Goal: Task Accomplishment & Management: Manage account settings

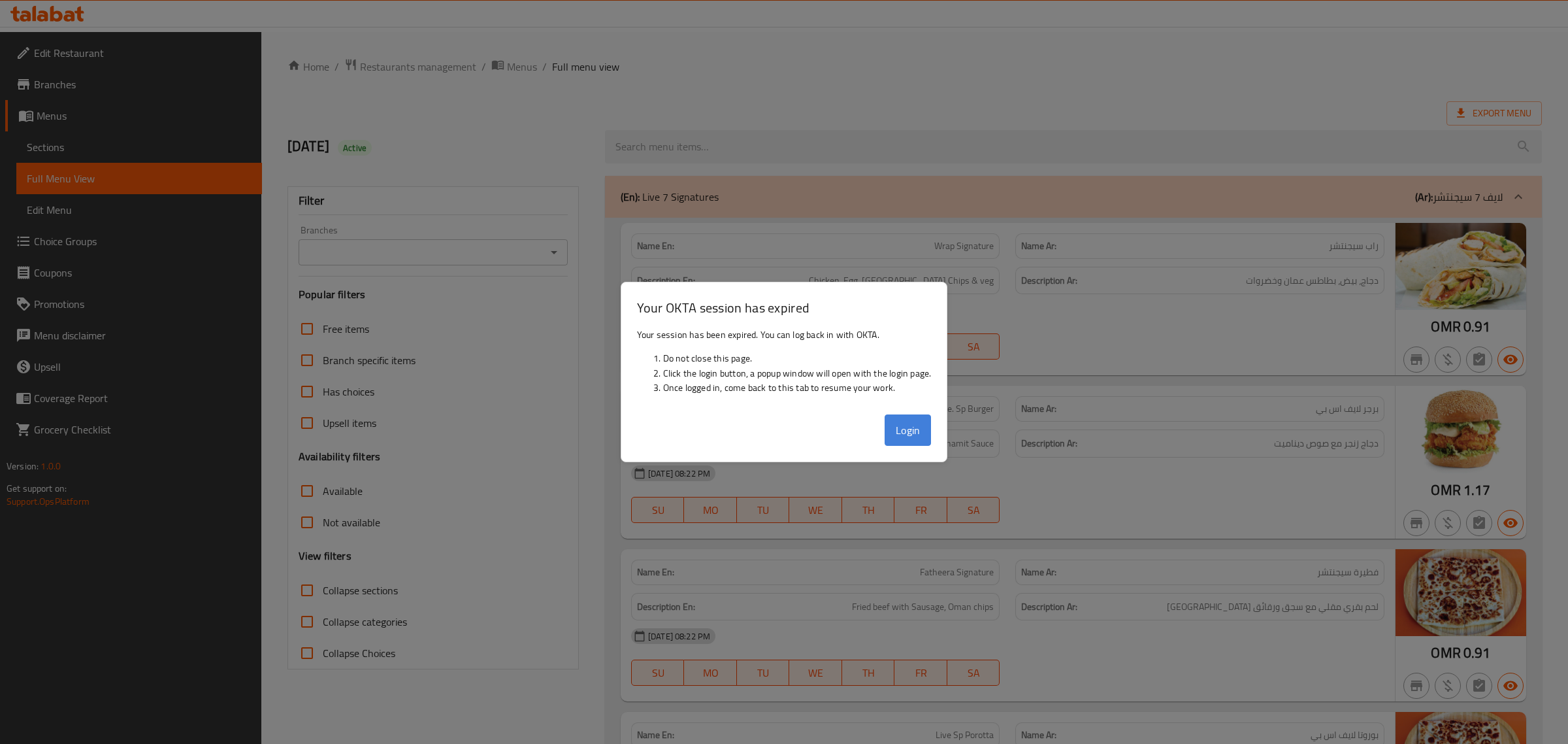
click at [916, 428] on button "Login" at bounding box center [908, 430] width 47 height 31
click at [683, 233] on div "Name En: Wrap Signature" at bounding box center [815, 245] width 368 height 25
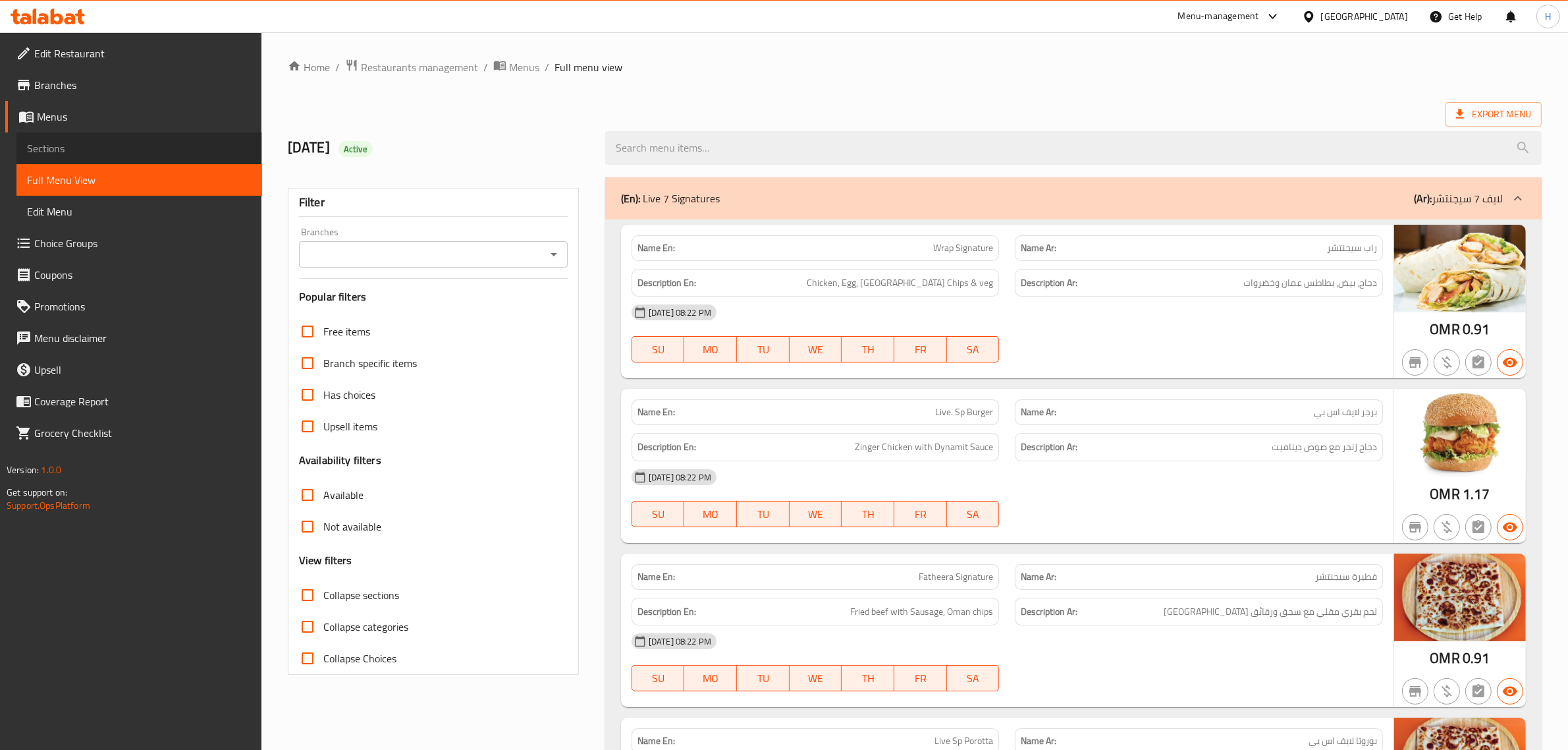
click at [115, 158] on link "Sections" at bounding box center [139, 148] width 245 height 32
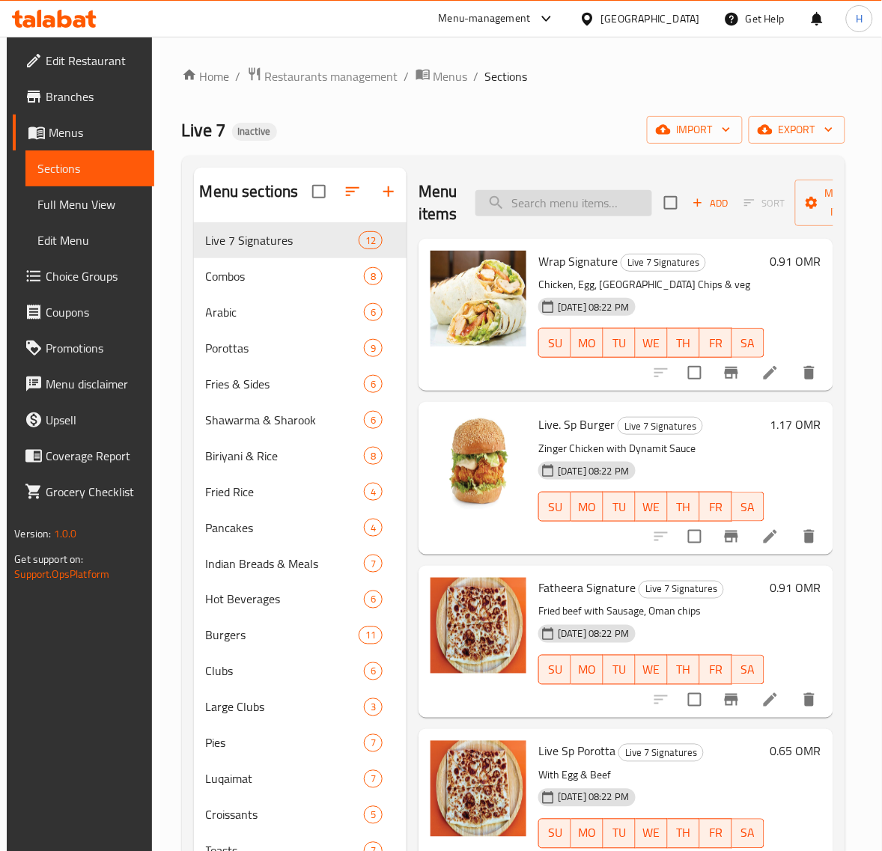
click at [614, 208] on input "search" at bounding box center [563, 203] width 177 height 26
paste input "orange"
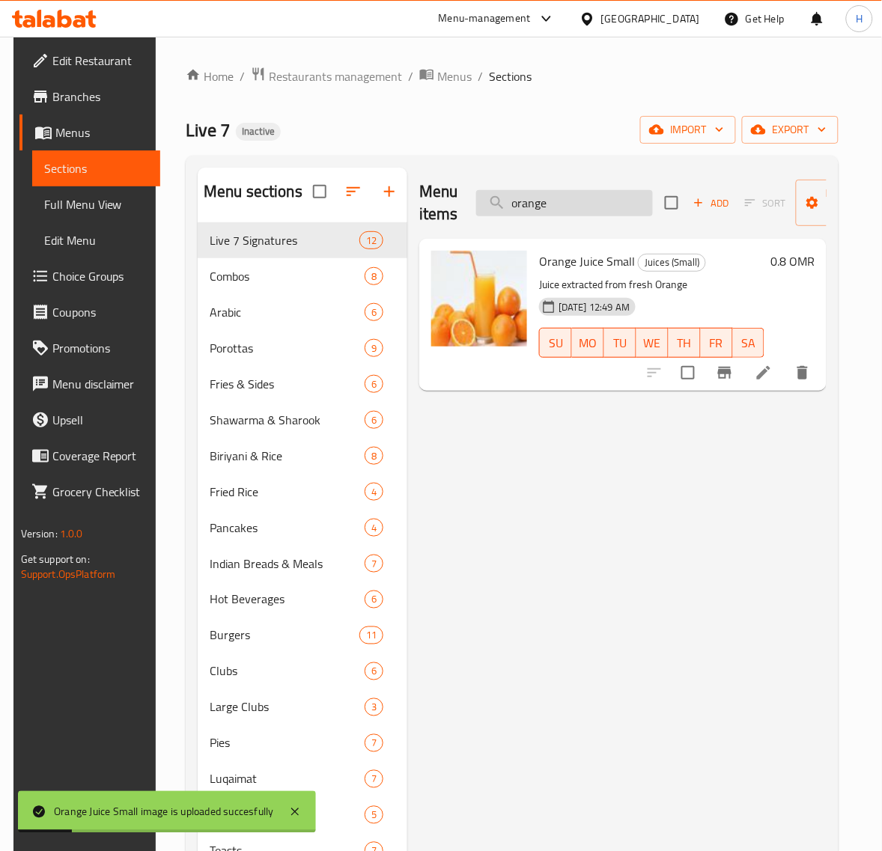
click at [593, 207] on input "orange" at bounding box center [564, 203] width 177 height 26
paste input "avocado"
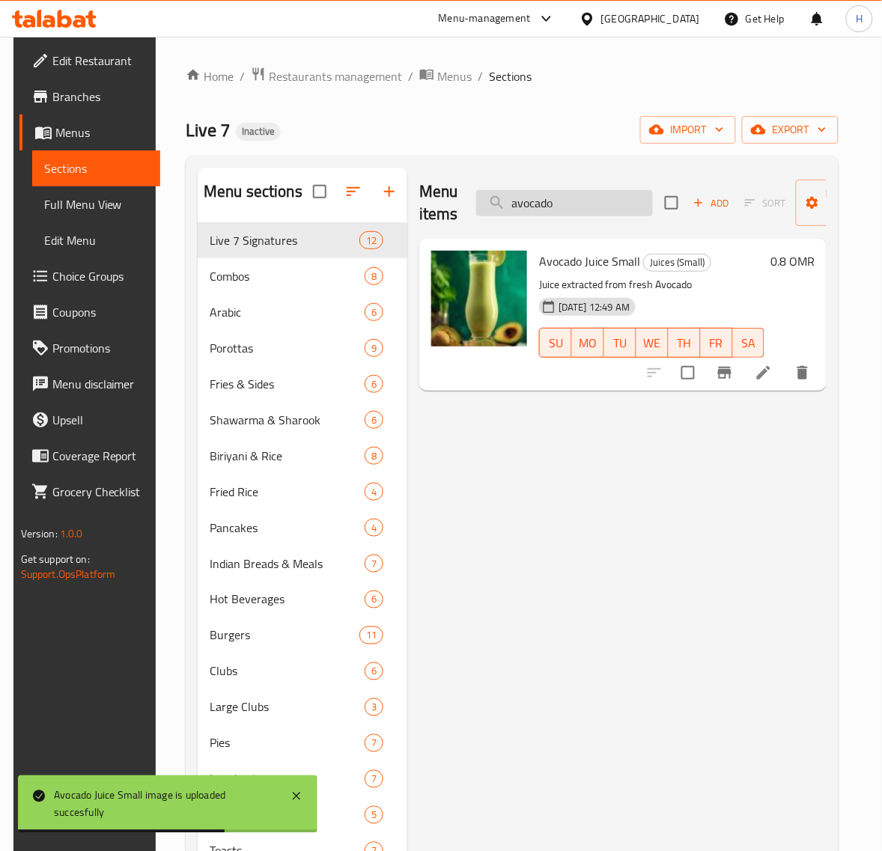
click at [649, 204] on input "avocado" at bounding box center [564, 203] width 177 height 26
paste input "pomg"
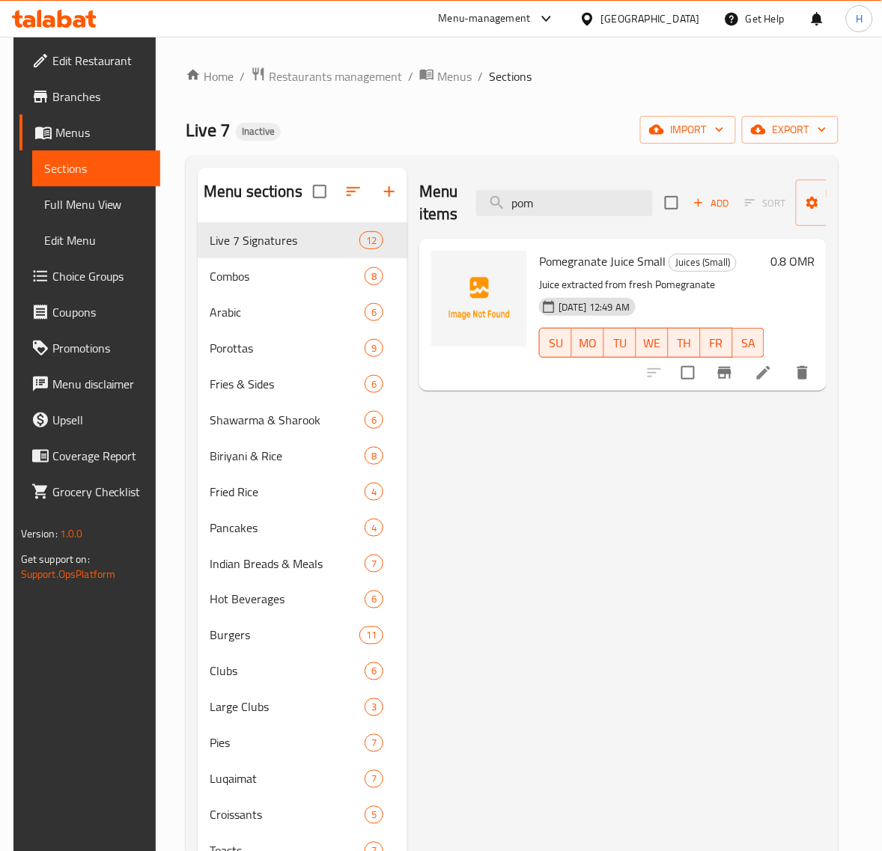
type input "pom"
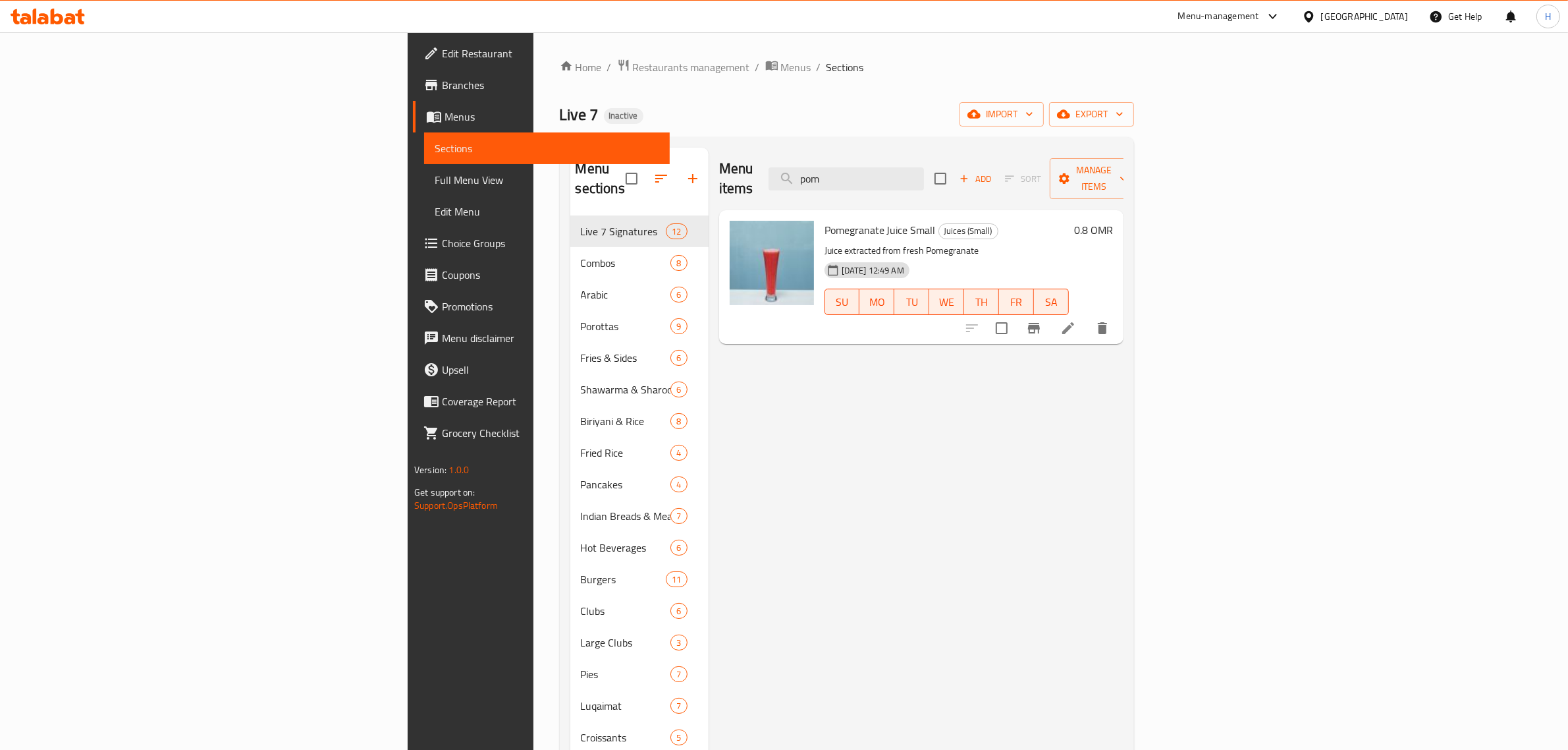
click at [435, 176] on span "Full Menu View" at bounding box center [546, 180] width 224 height 16
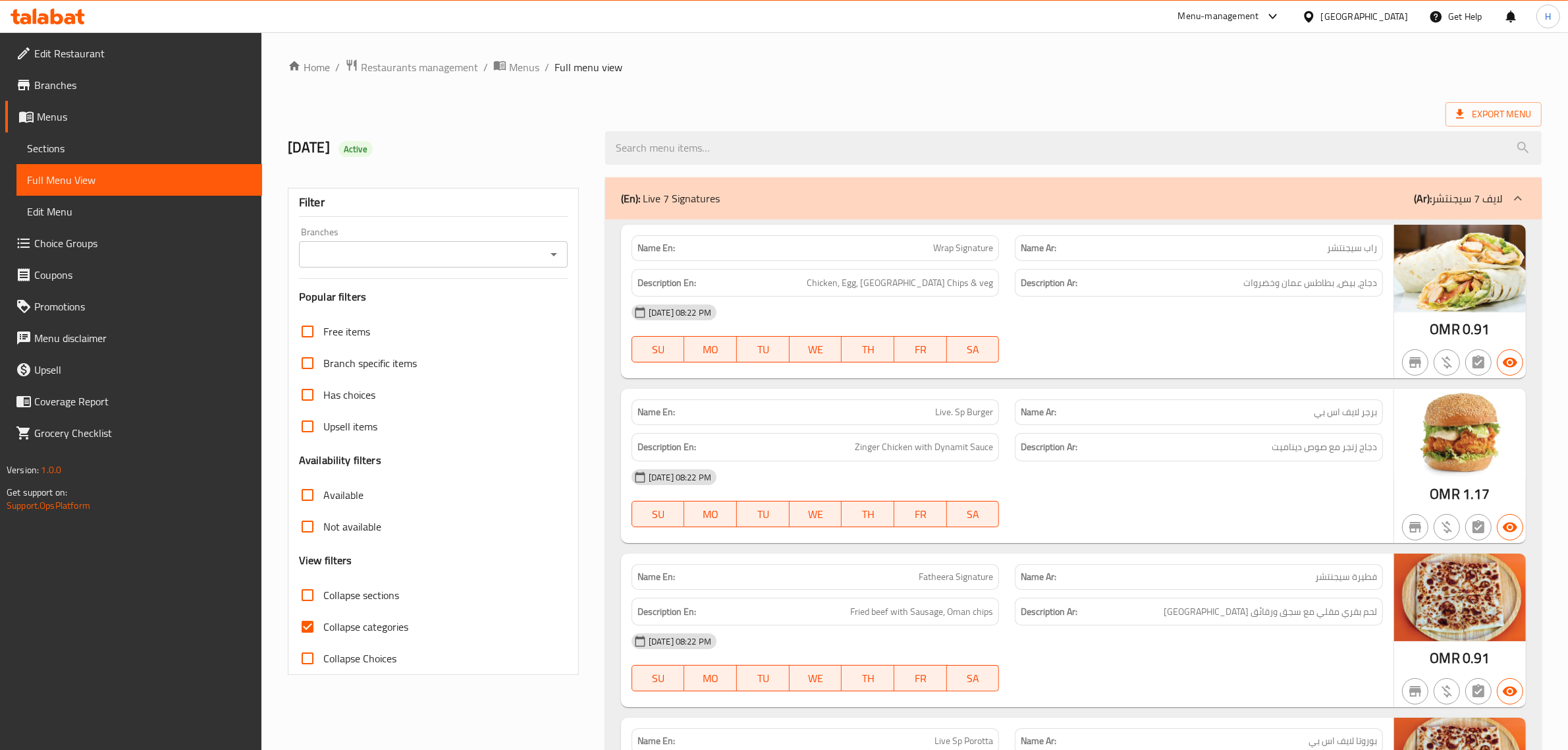
click at [342, 628] on span "Collapse categories" at bounding box center [365, 627] width 85 height 16
click at [323, 628] on input "Collapse categories" at bounding box center [308, 627] width 32 height 32
checkbox input "false"
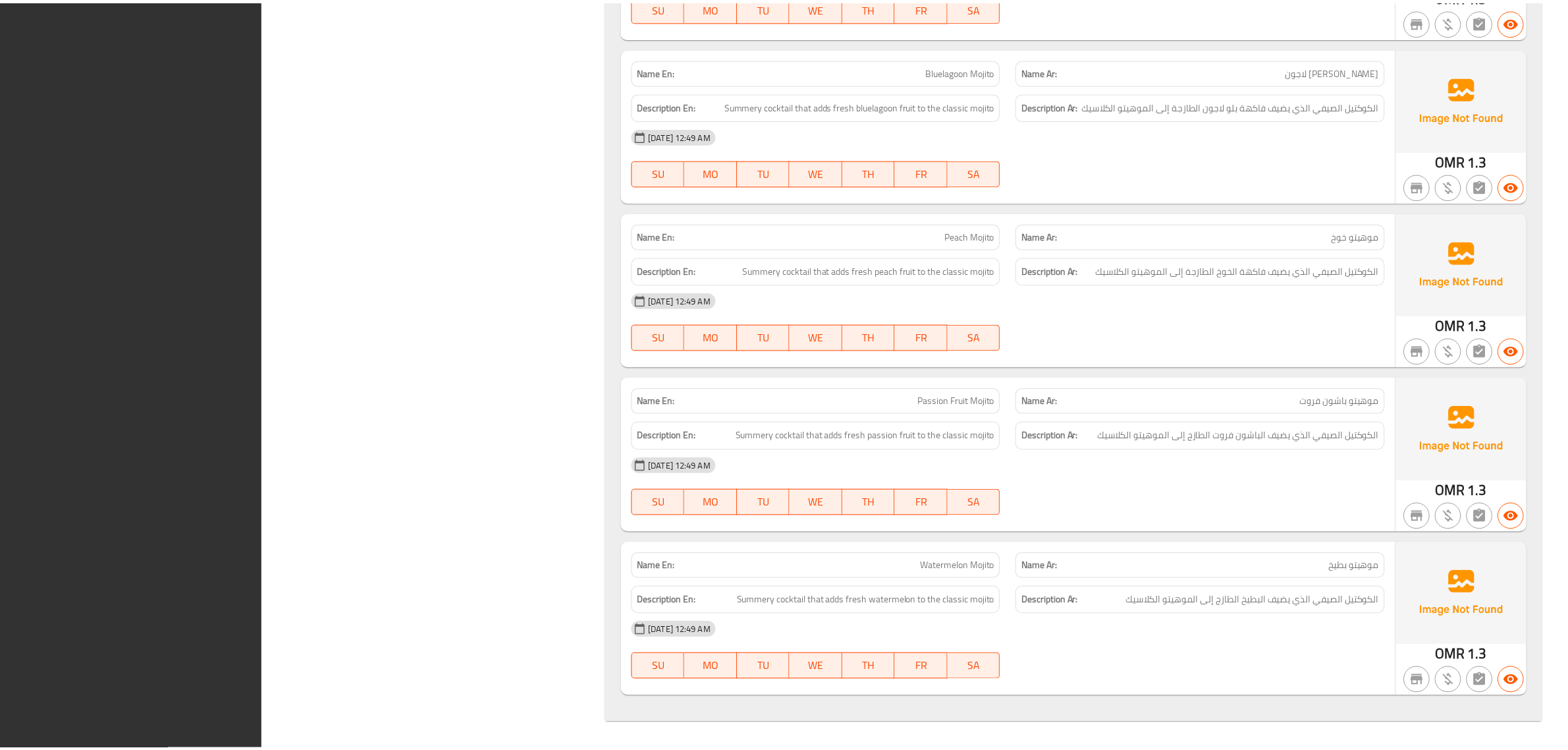
scroll to position [23435, 0]
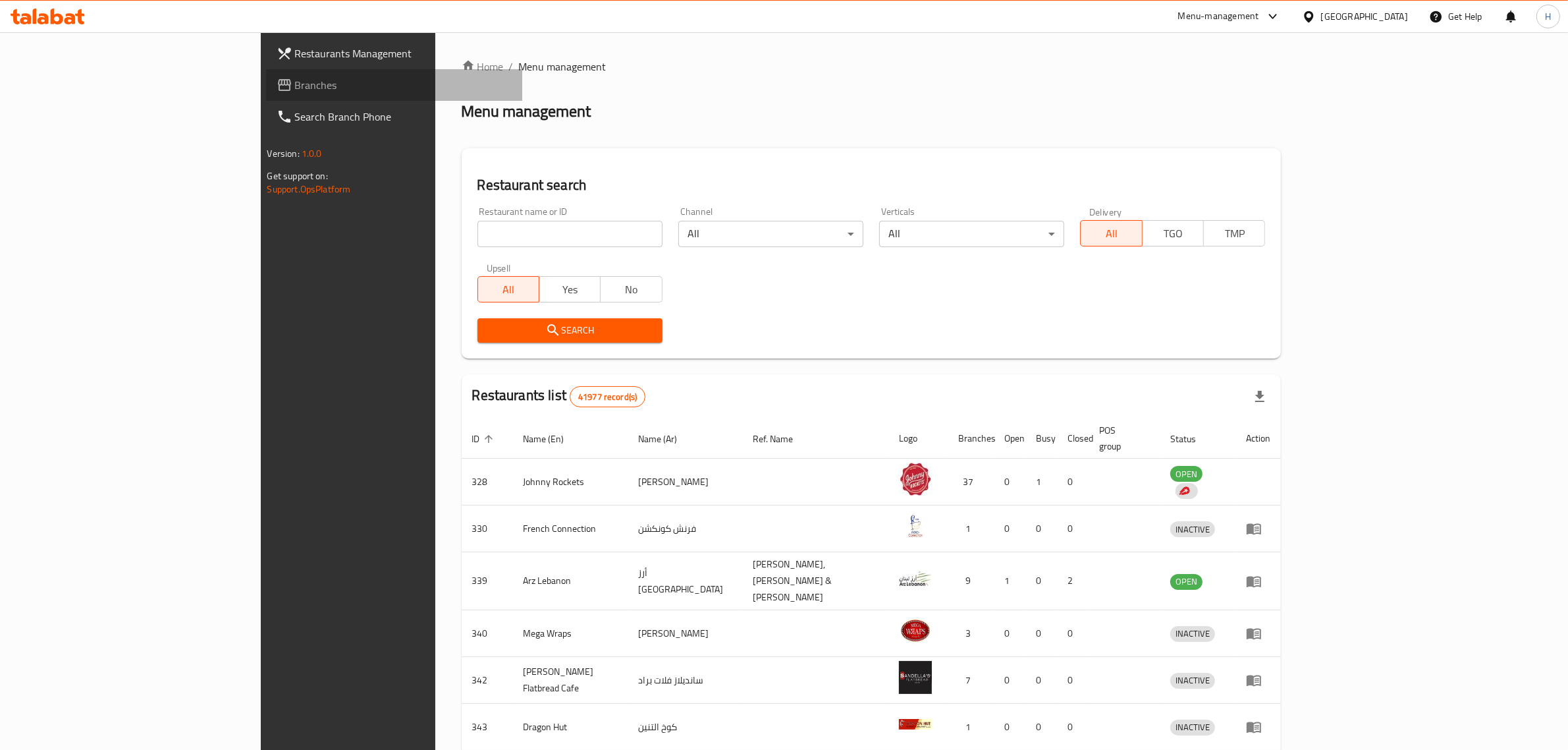
click at [266, 74] on link "Branches" at bounding box center [394, 85] width 257 height 32
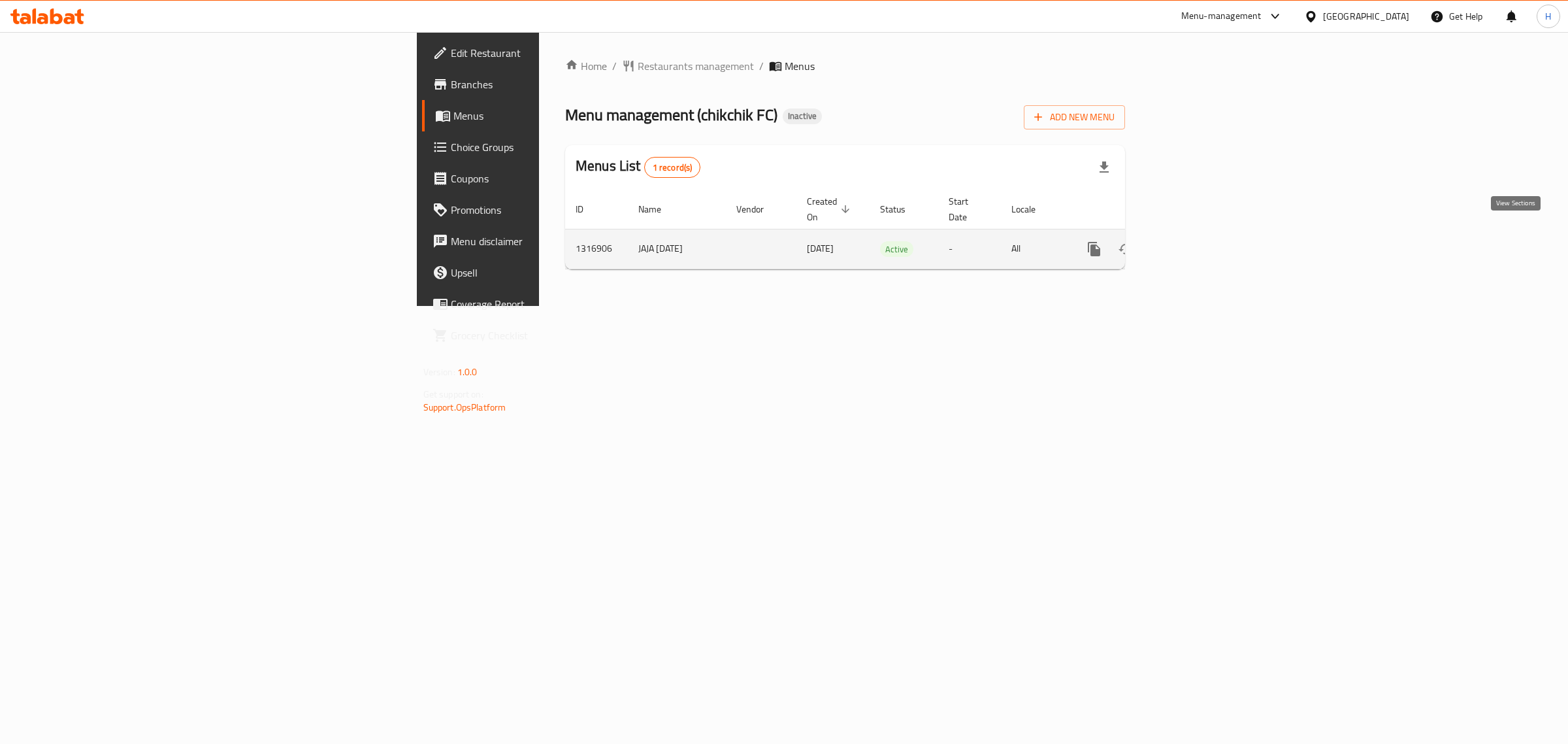
click at [1196, 241] on icon "enhanced table" at bounding box center [1188, 249] width 16 height 16
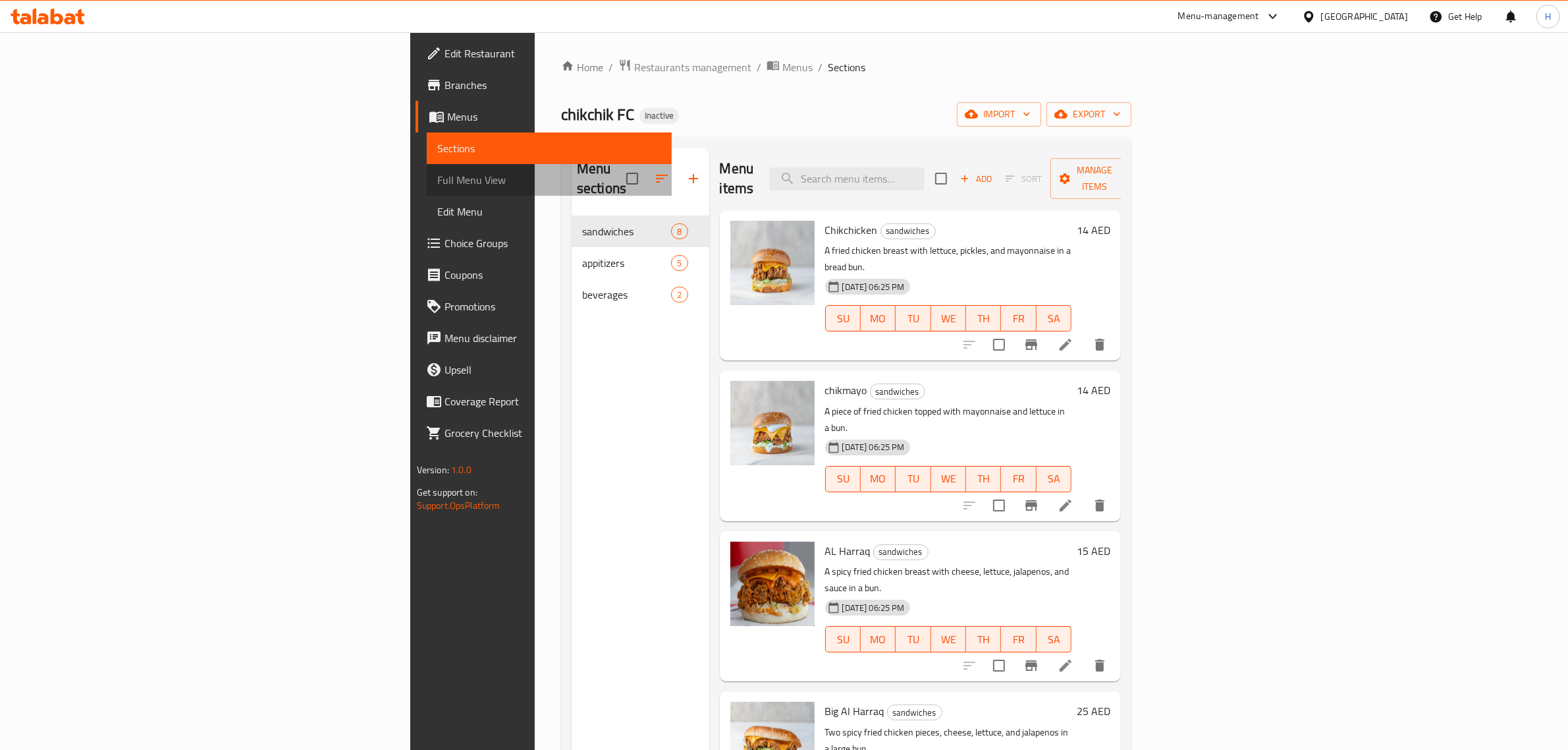
click at [437, 182] on span "Full Menu View" at bounding box center [549, 180] width 224 height 16
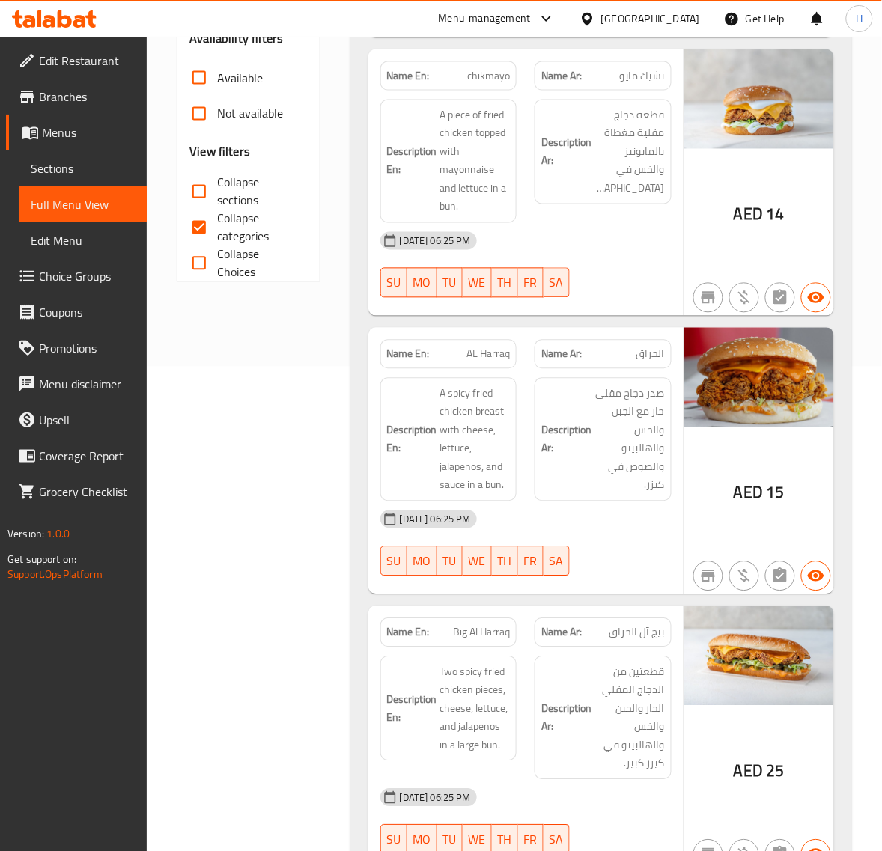
scroll to position [498, 0]
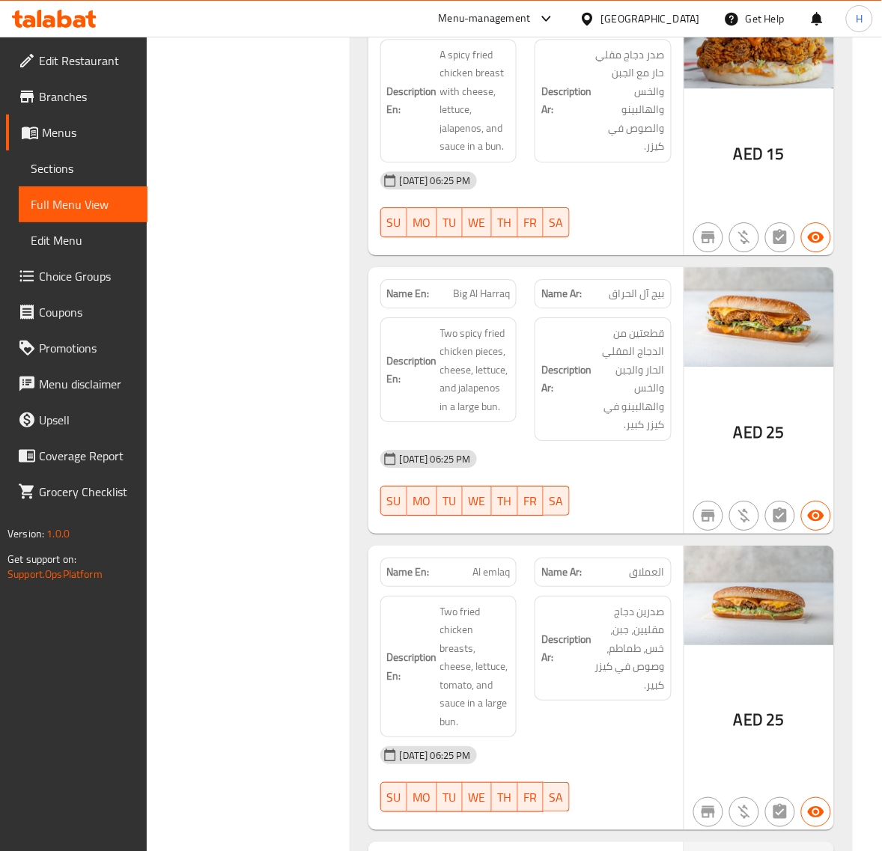
scroll to position [935, 0]
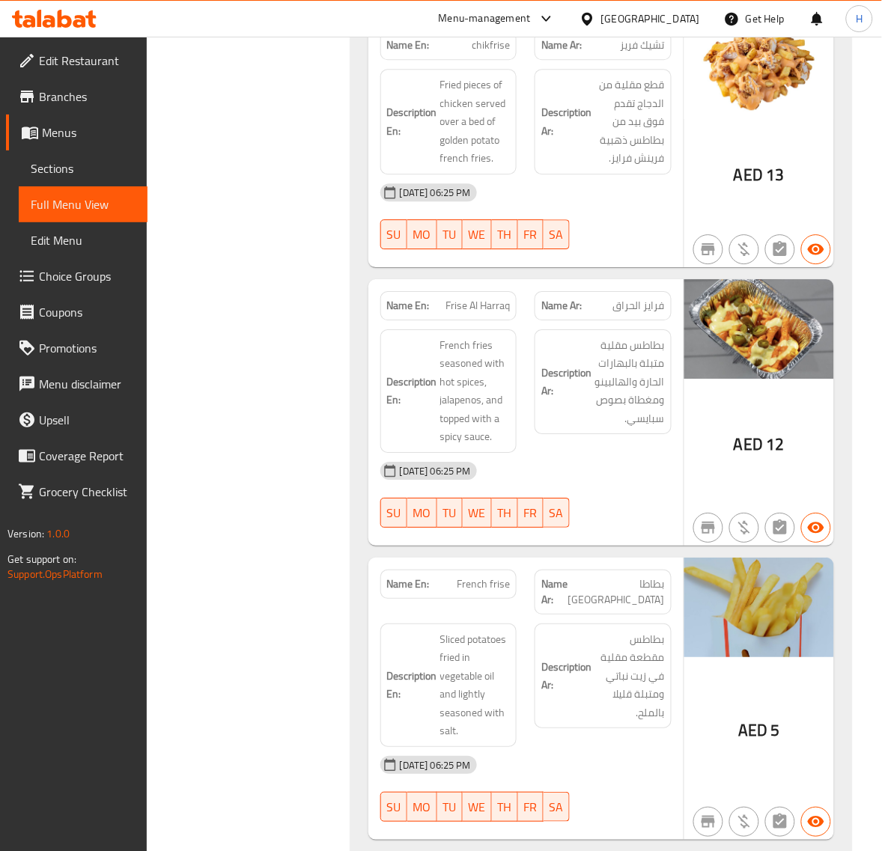
scroll to position [3180, 0]
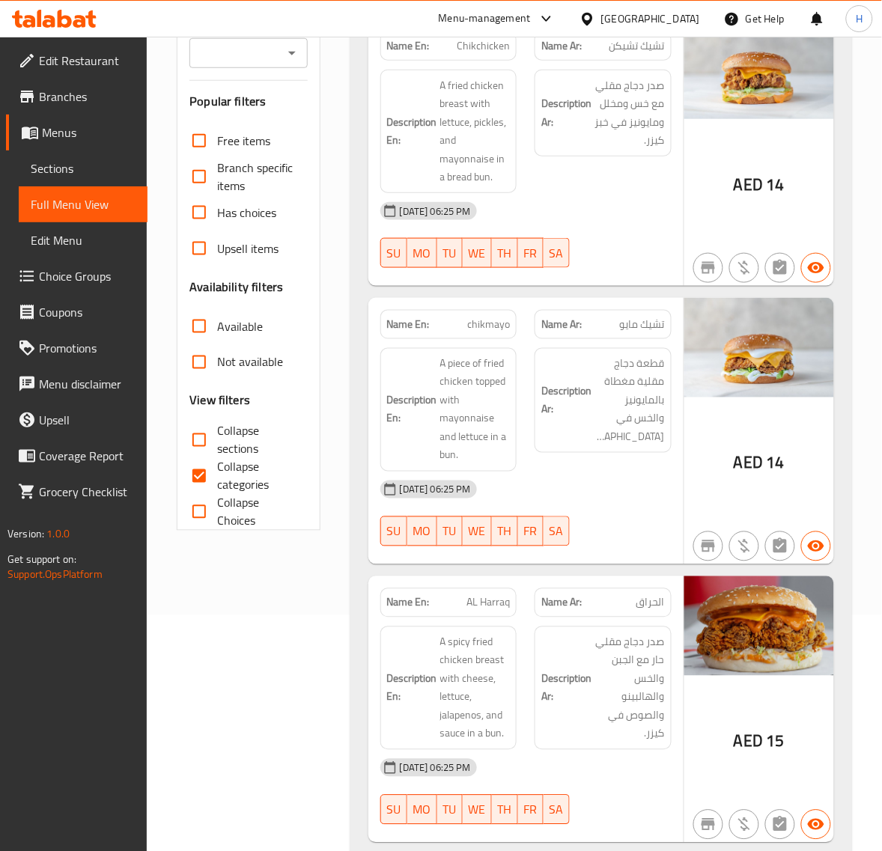
scroll to position [0, 0]
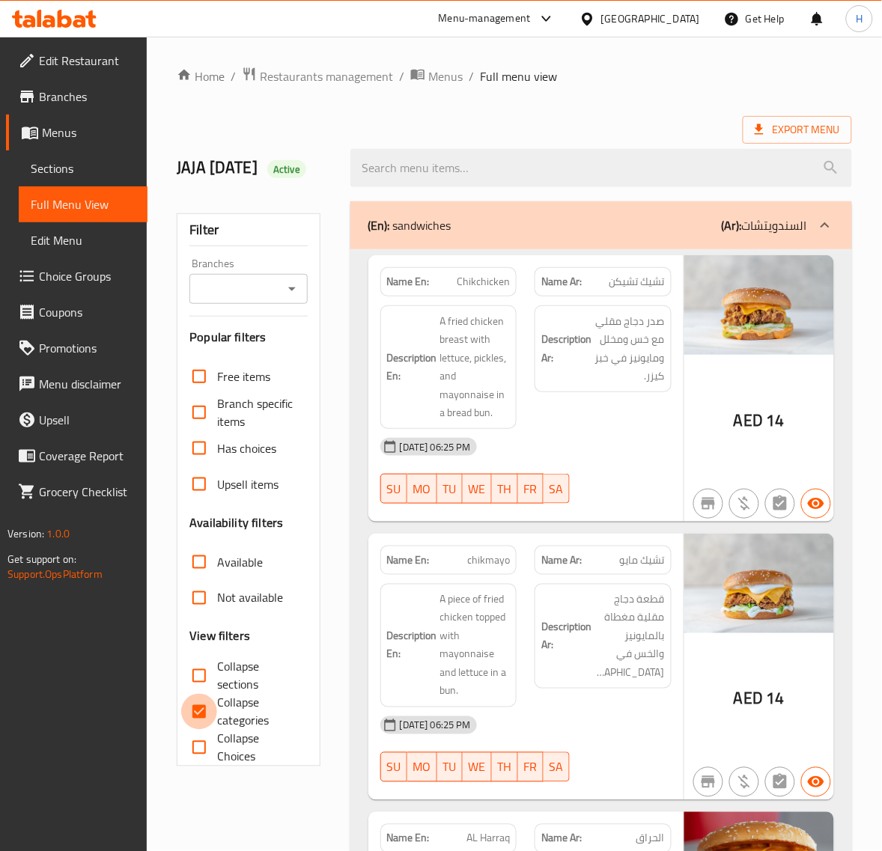
click at [213, 728] on input "Collapse categories" at bounding box center [199, 712] width 36 height 36
checkbox input "false"
click at [72, 159] on span "Sections" at bounding box center [83, 168] width 105 height 18
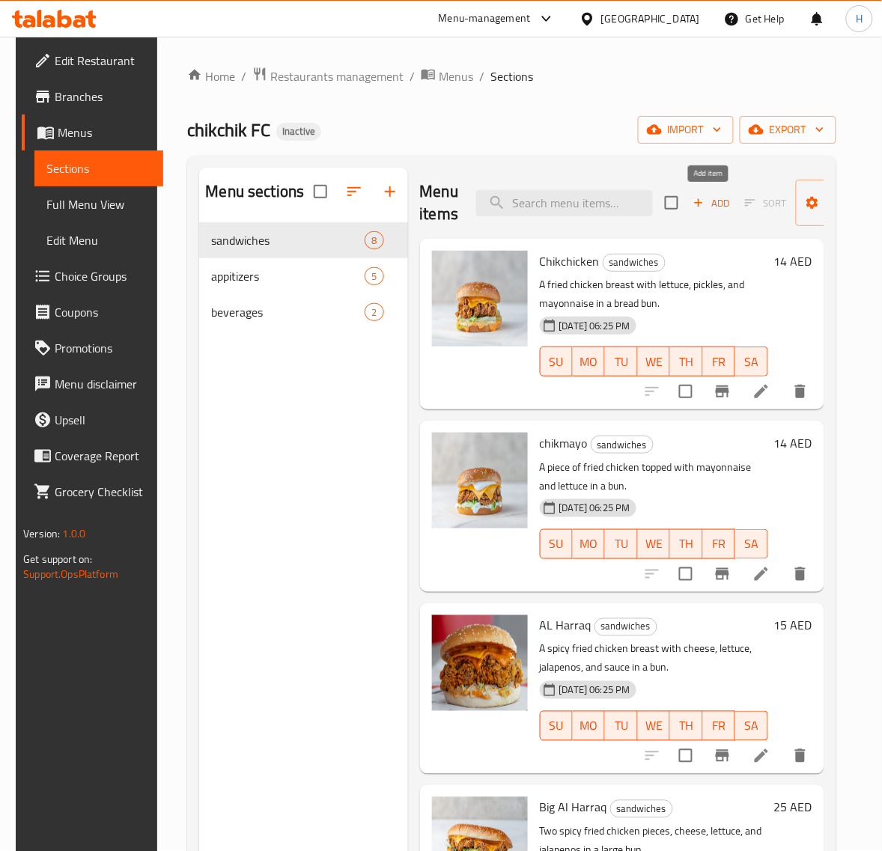
click at [712, 210] on span "Add" at bounding box center [711, 203] width 40 height 17
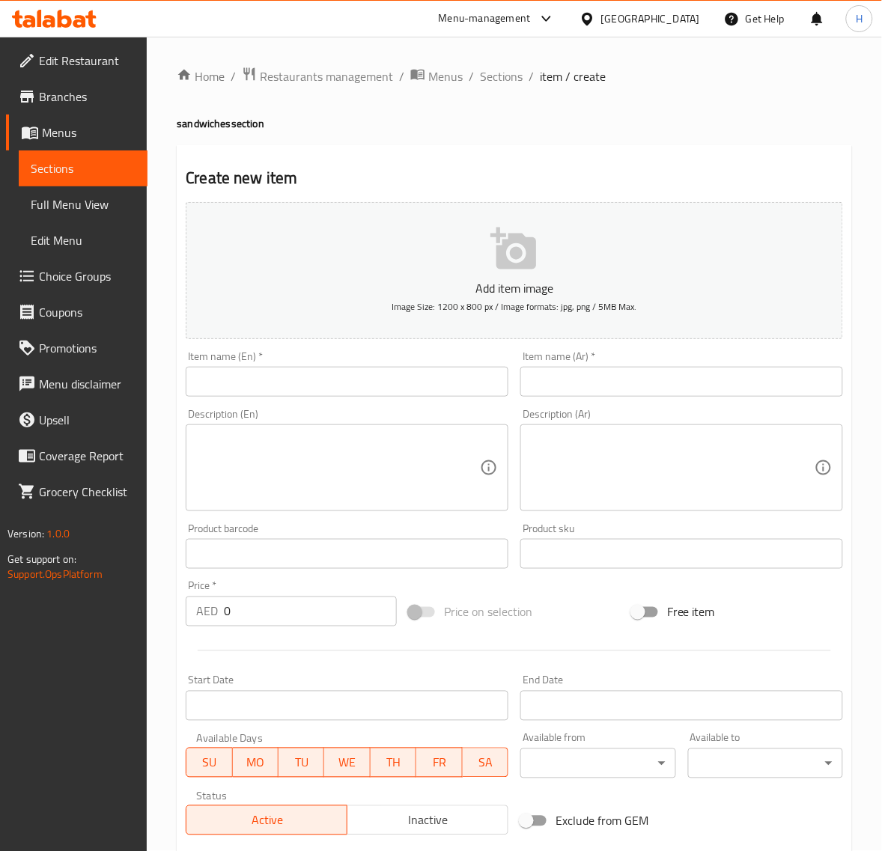
click at [345, 378] on input "text" at bounding box center [347, 382] width 323 height 30
paste input "Mayo sriracha"
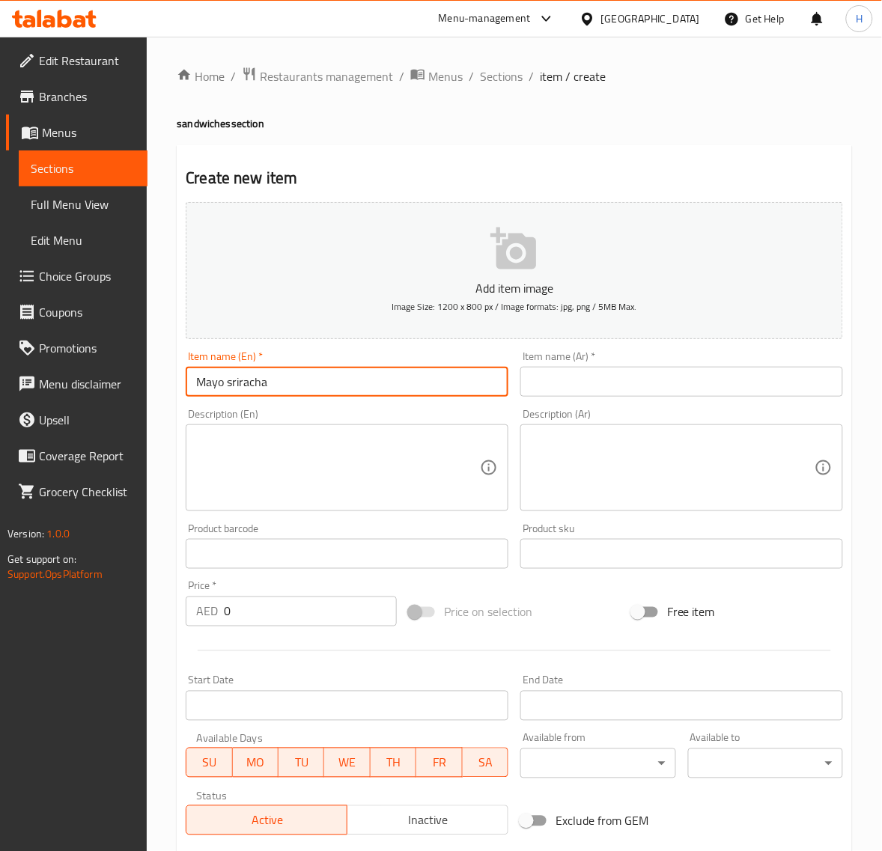
type input "Mayo sriracha"
click at [690, 382] on input "text" at bounding box center [681, 382] width 323 height 30
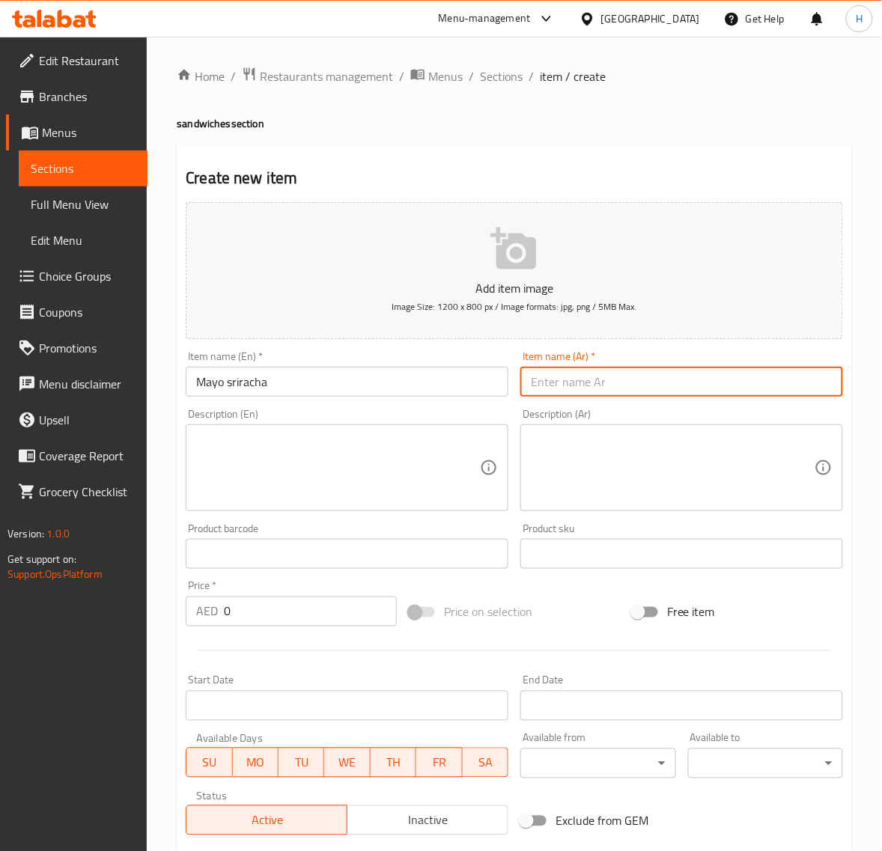
paste input "مايو سريراتشا"
type input "مايو سريراتشا"
click at [163, 320] on div "Home / Restaurants management / Menus / Sections / item / create sandwiches sec…" at bounding box center [514, 547] width 735 height 1021
click at [283, 614] on input "0" at bounding box center [310, 611] width 173 height 30
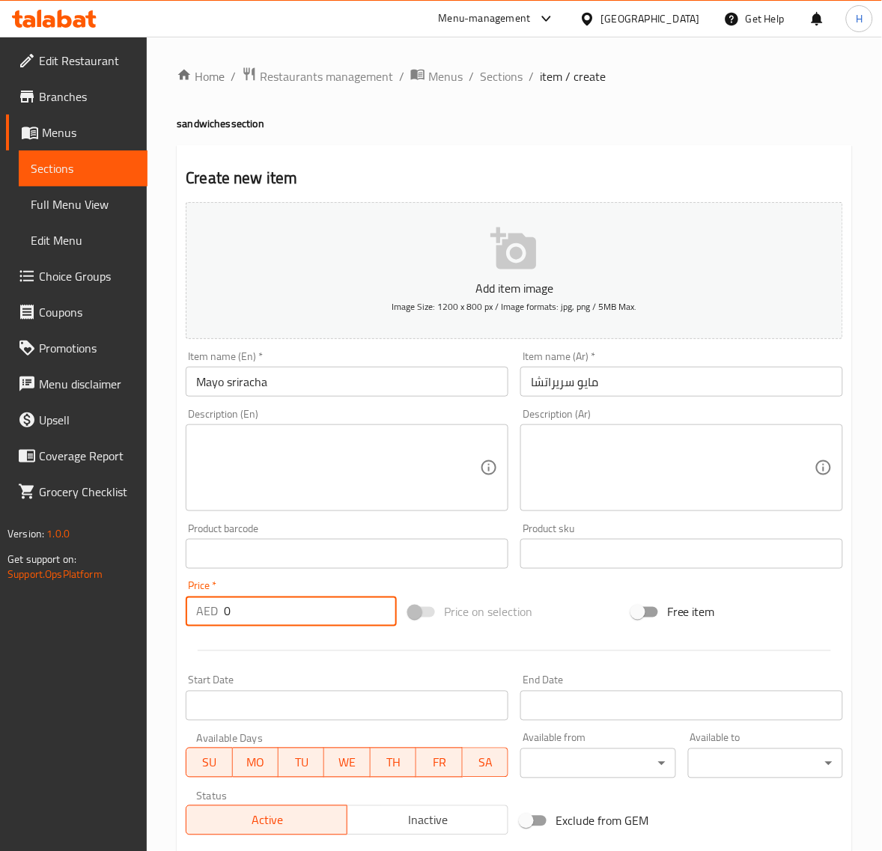
click at [283, 614] on input "0" at bounding box center [310, 611] width 173 height 30
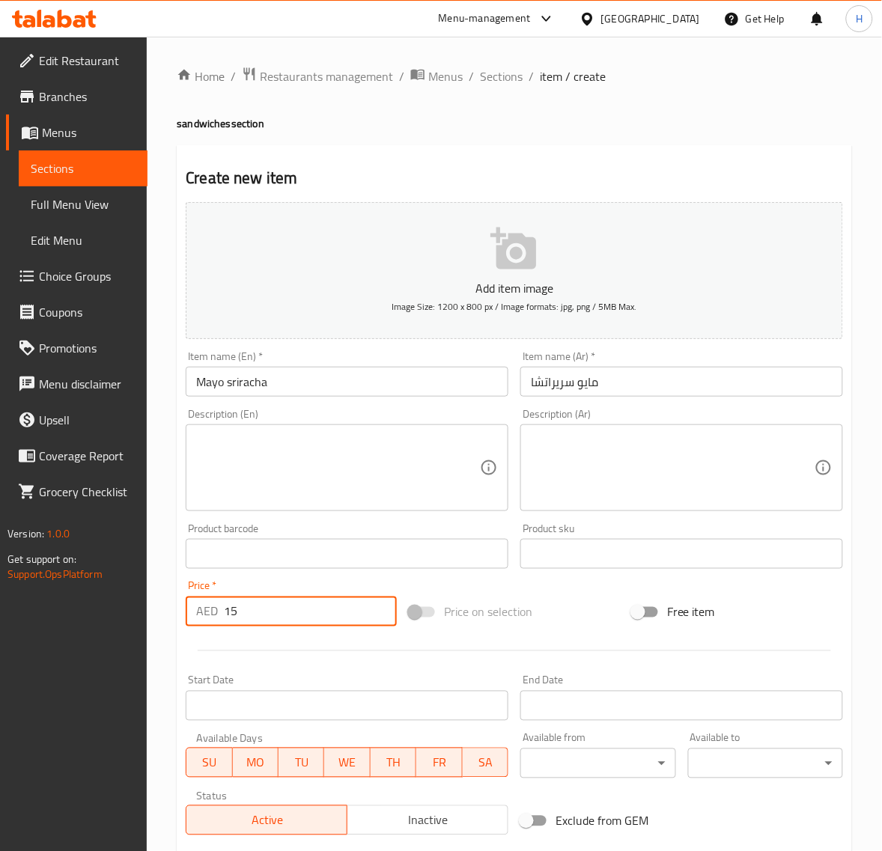
type input "15"
click at [165, 536] on div "Home / Restaurants management / Menus / Sections / item / create sandwiches sec…" at bounding box center [514, 547] width 735 height 1021
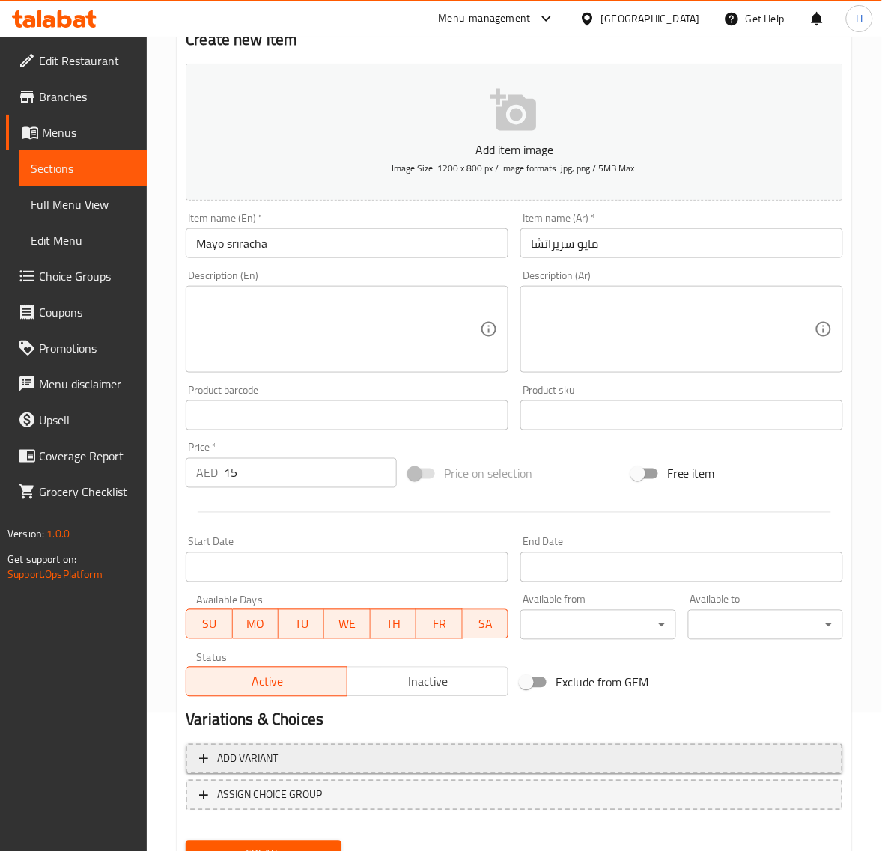
scroll to position [204, 0]
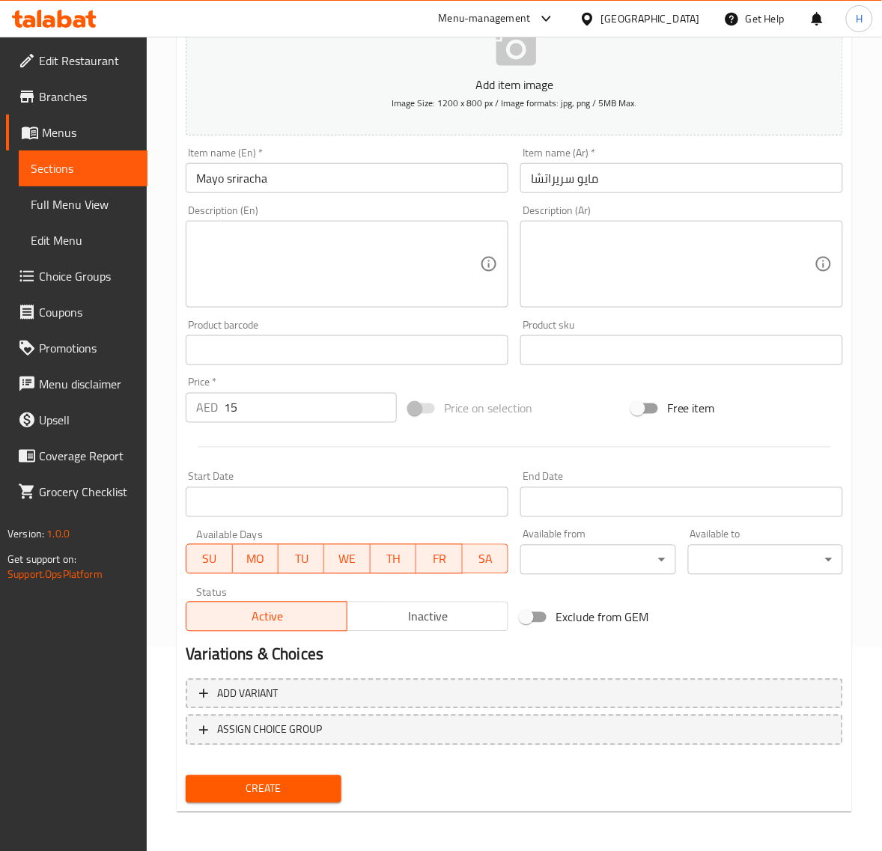
click at [273, 780] on span "Create" at bounding box center [263, 789] width 131 height 19
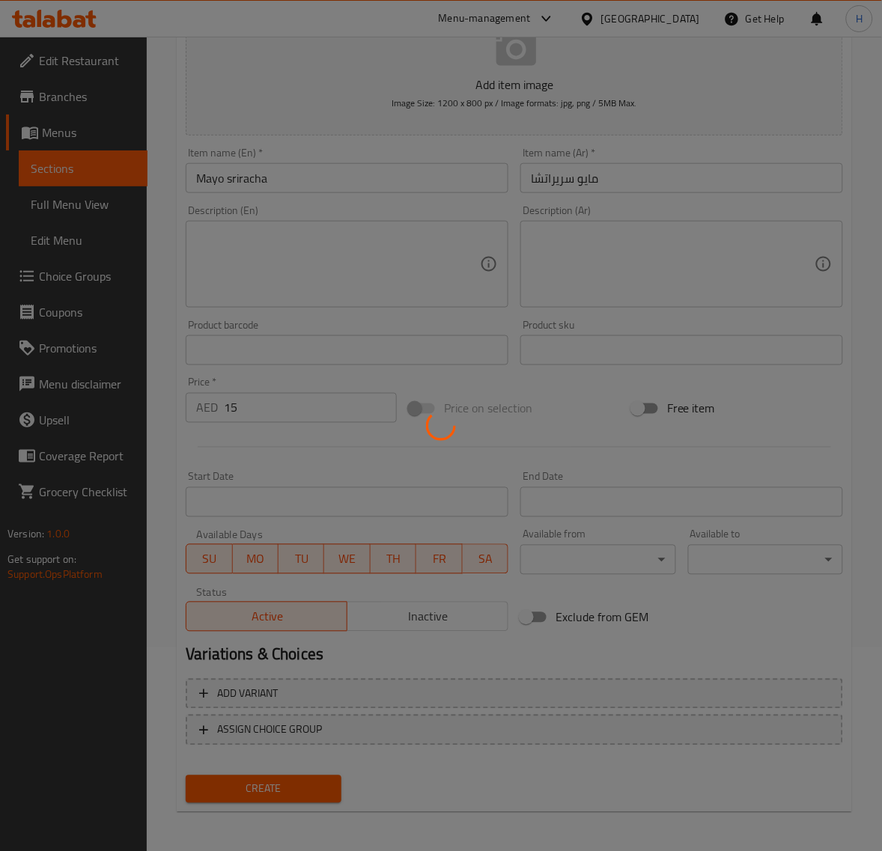
type input "0"
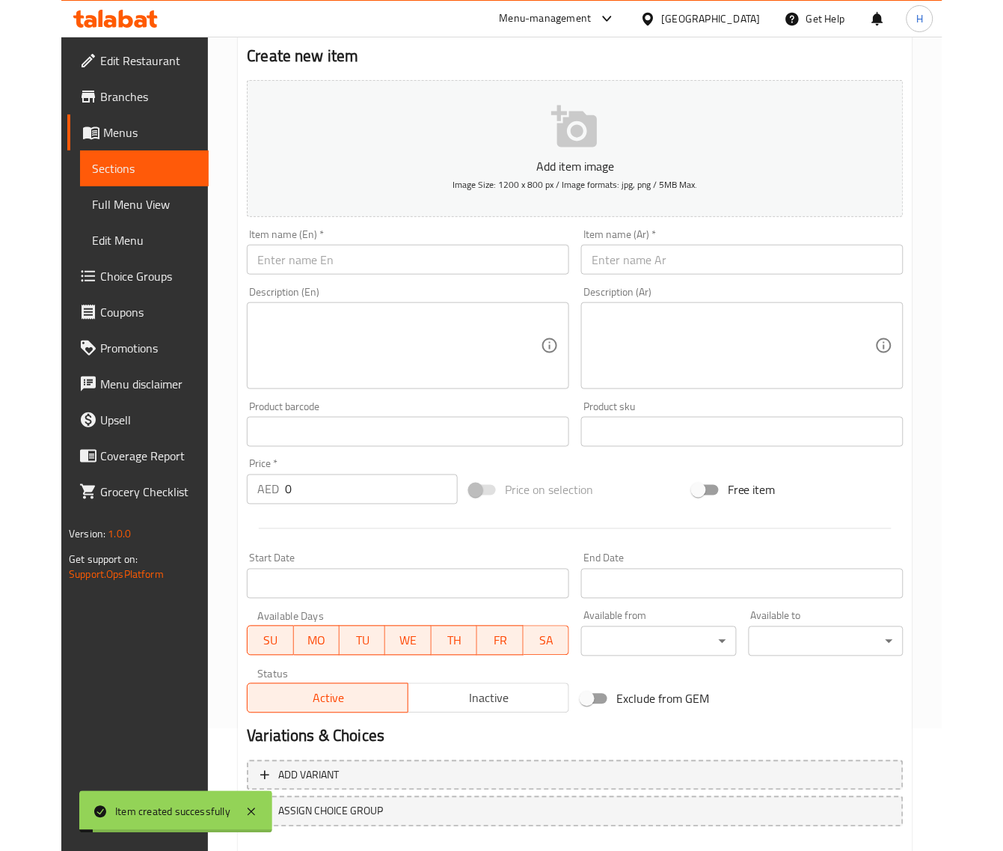
scroll to position [0, 0]
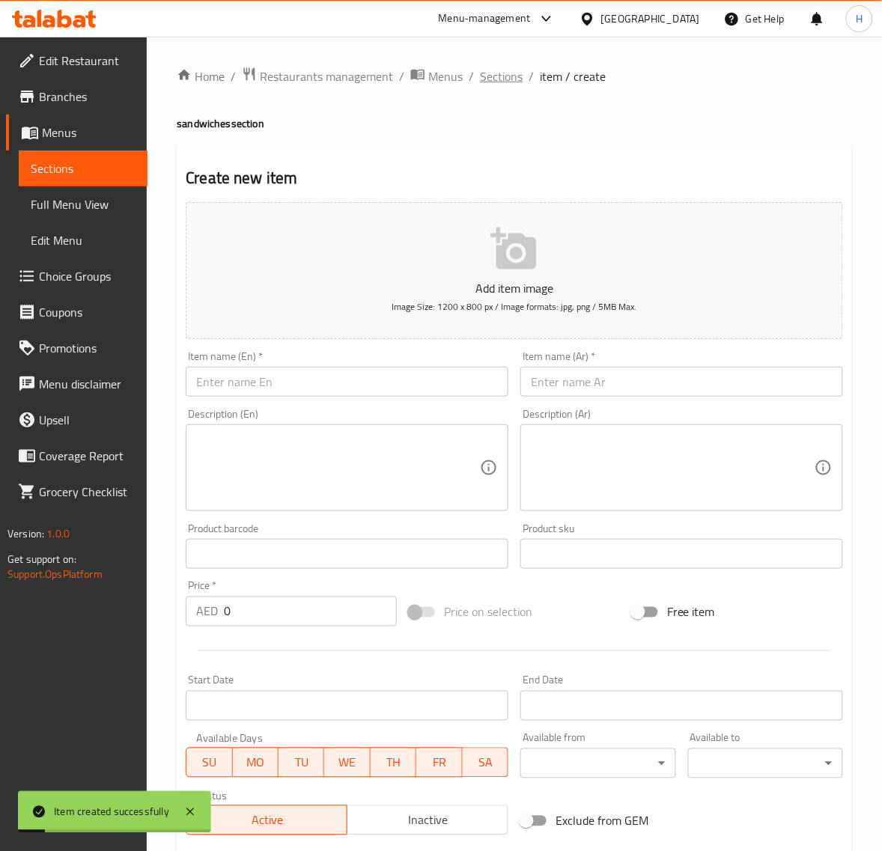
click at [498, 73] on span "Sections" at bounding box center [501, 76] width 43 height 18
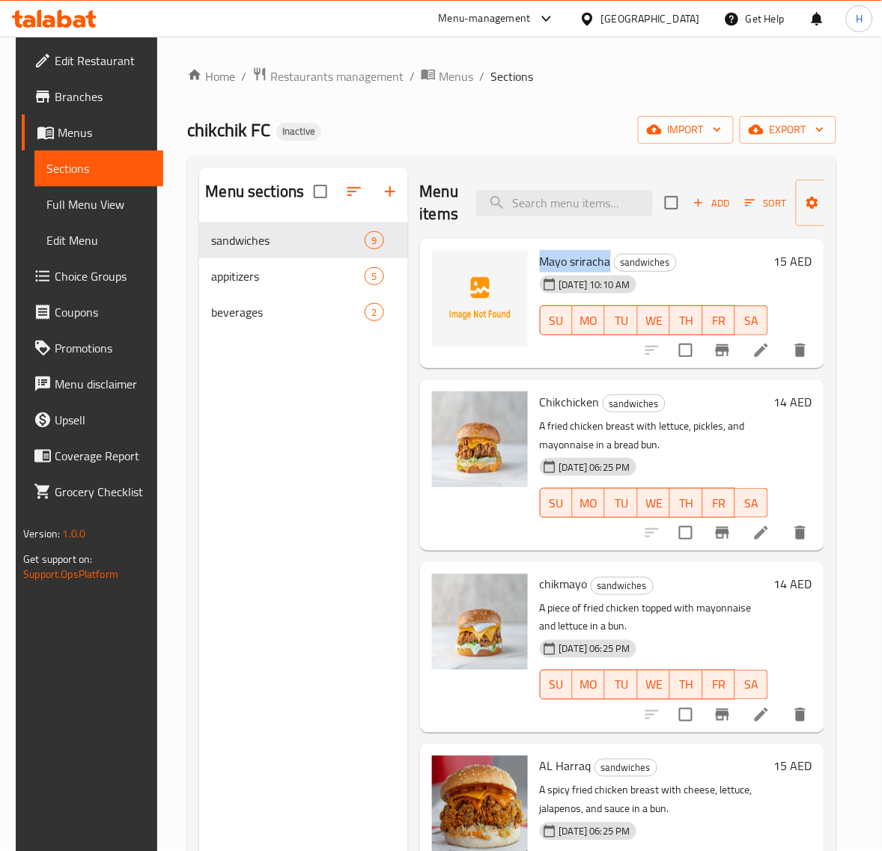
drag, startPoint x: 534, startPoint y: 258, endPoint x: 608, endPoint y: 260, distance: 74.8
click at [608, 260] on div "Mayo sriracha sandwiches 13-10-2025 10:10 AM SU MO TU WE TH FR SA" at bounding box center [654, 304] width 240 height 118
copy span "Mayo sriracha"
click at [81, 210] on span "Full Menu View" at bounding box center [98, 204] width 105 height 18
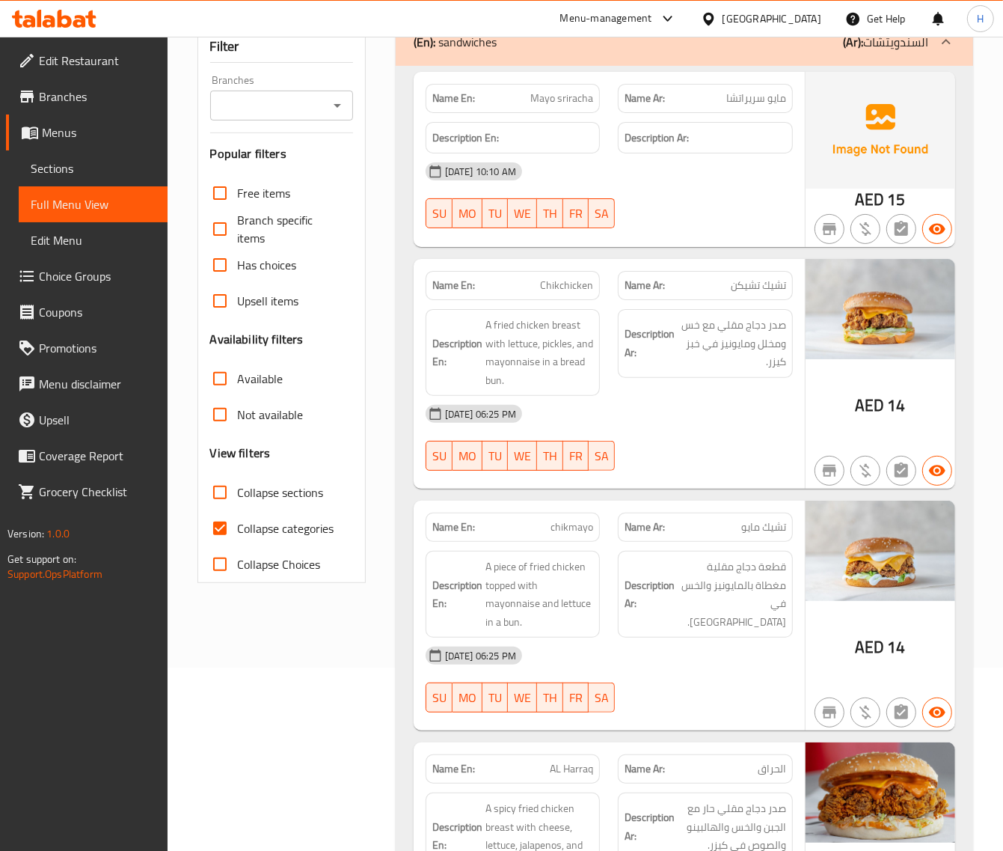
scroll to position [187, 0]
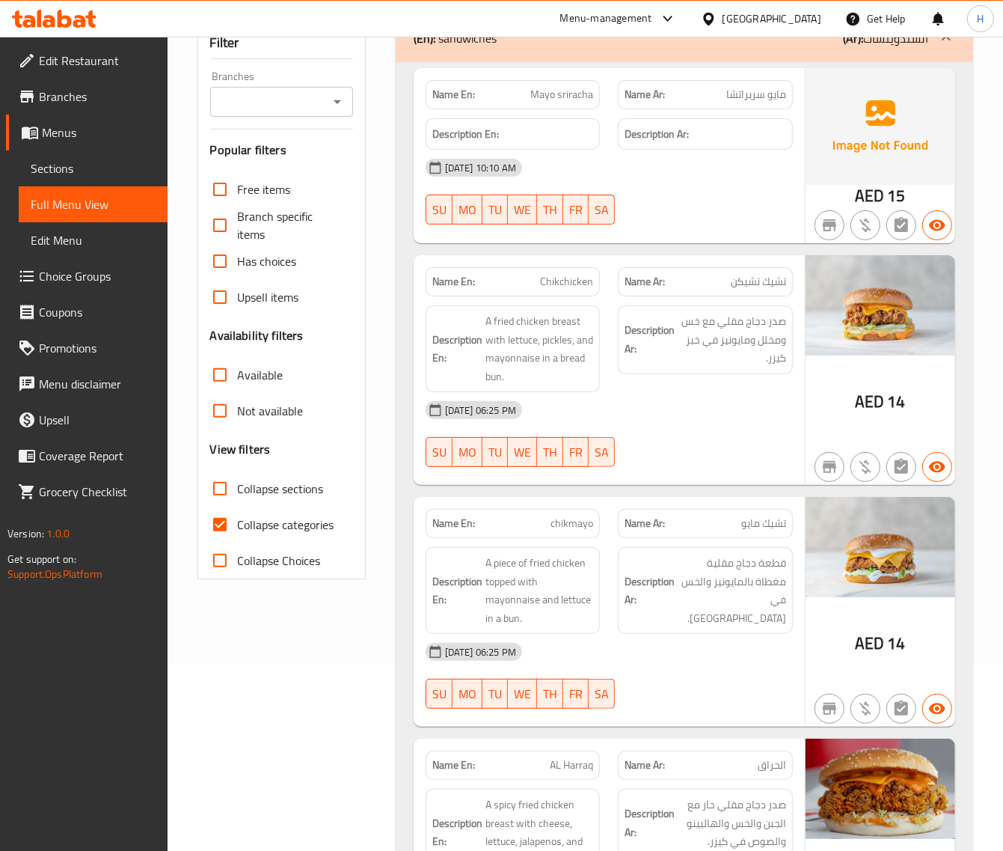
drag, startPoint x: 248, startPoint y: 519, endPoint x: 284, endPoint y: 539, distance: 41.9
click at [248, 519] on span "Collapse categories" at bounding box center [286, 525] width 97 height 18
click at [238, 519] on input "Collapse categories" at bounding box center [220, 525] width 36 height 36
checkbox input "false"
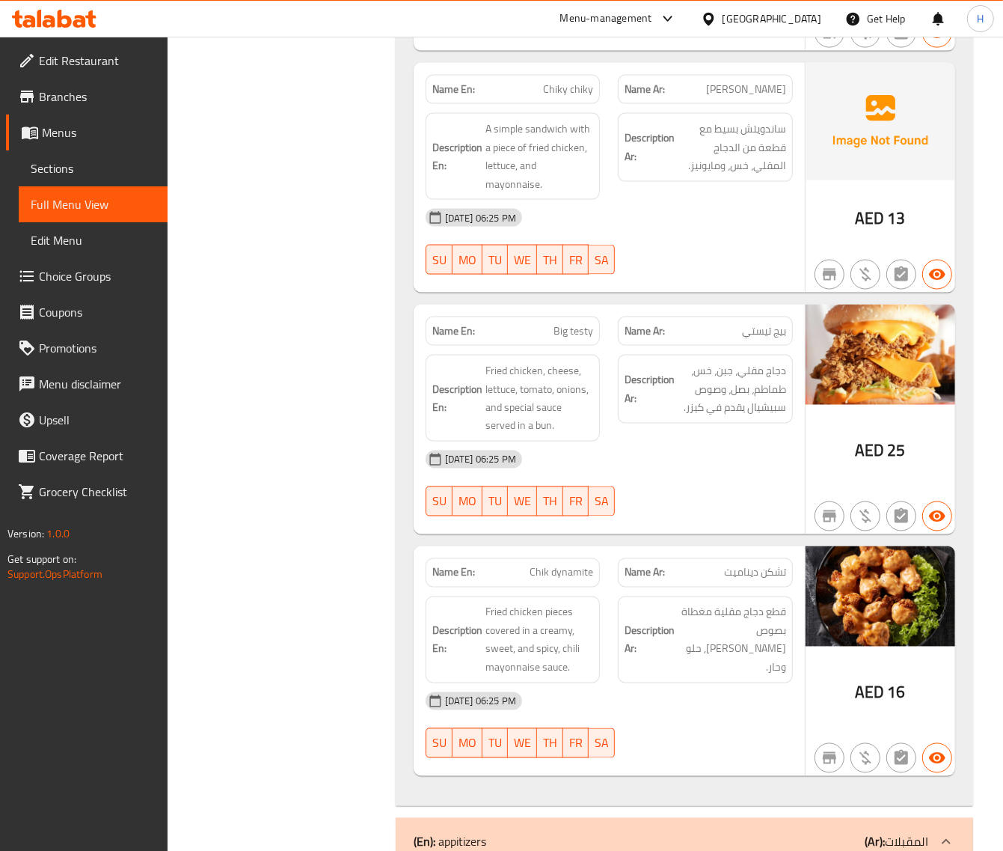
scroll to position [1621, 0]
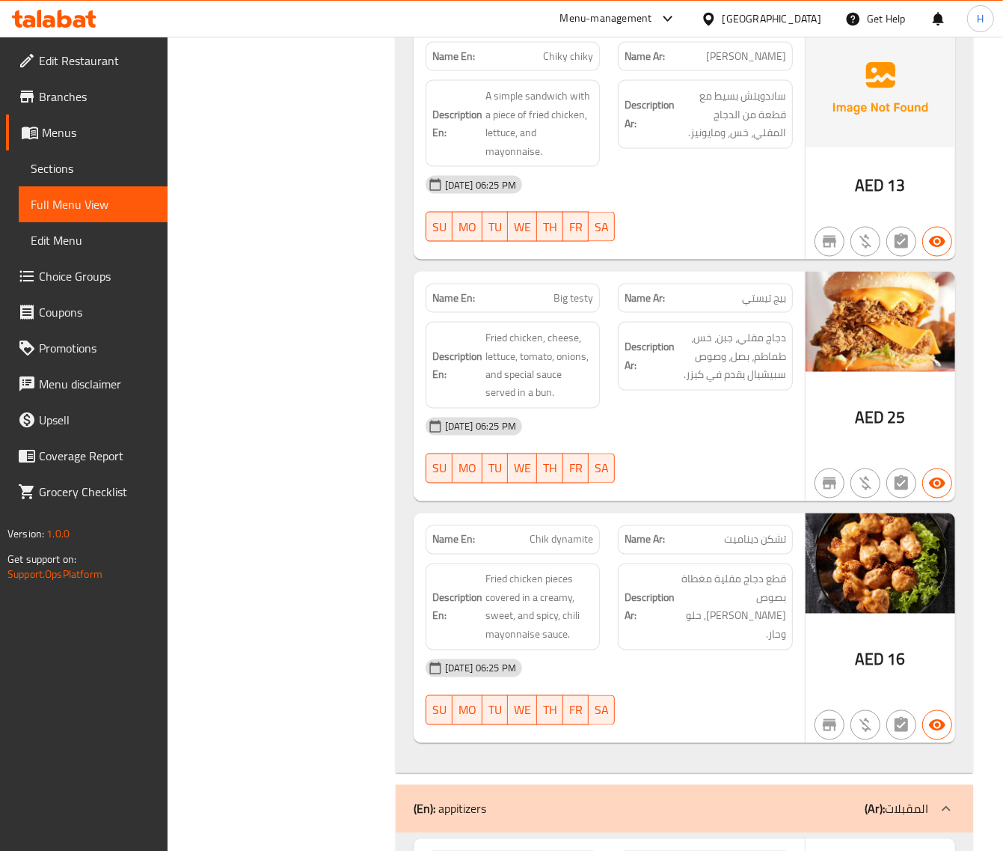
click at [563, 545] on span "Chik dynamite" at bounding box center [562, 540] width 64 height 16
copy span "Chik dynamite"
click at [340, 260] on div "Filter Branches Branches Popular filters Free items Branch specific items Has c…" at bounding box center [288, 586] width 198 height 4031
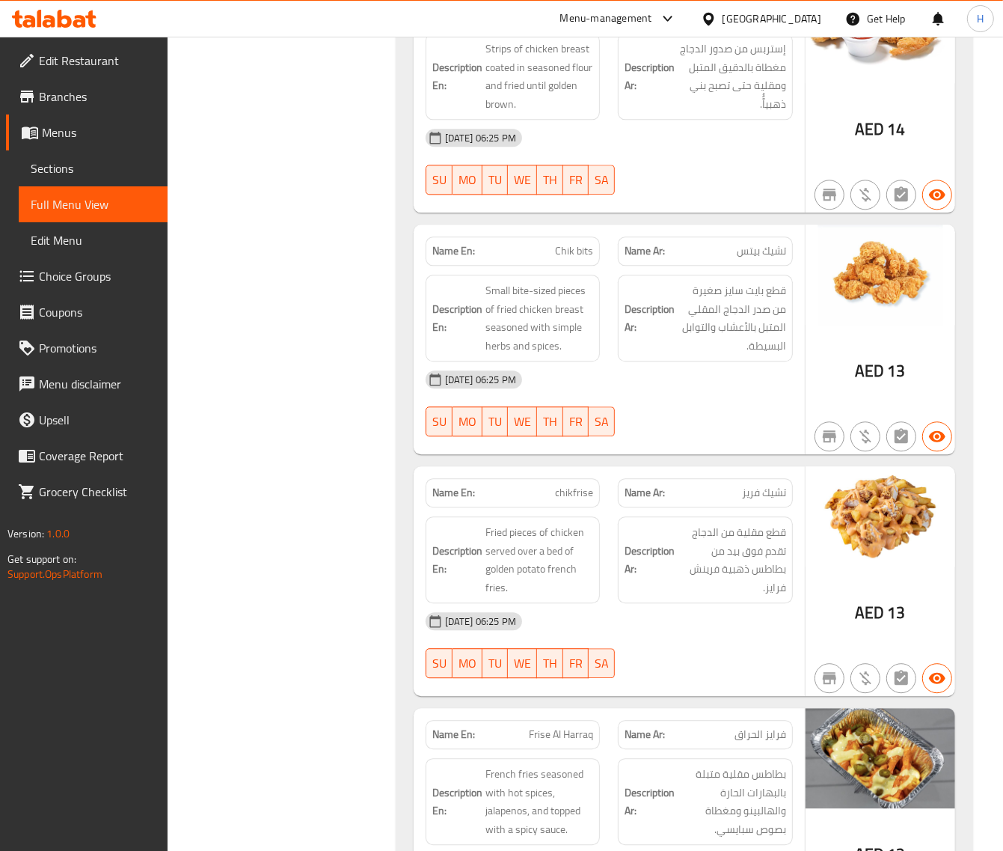
scroll to position [2494, 0]
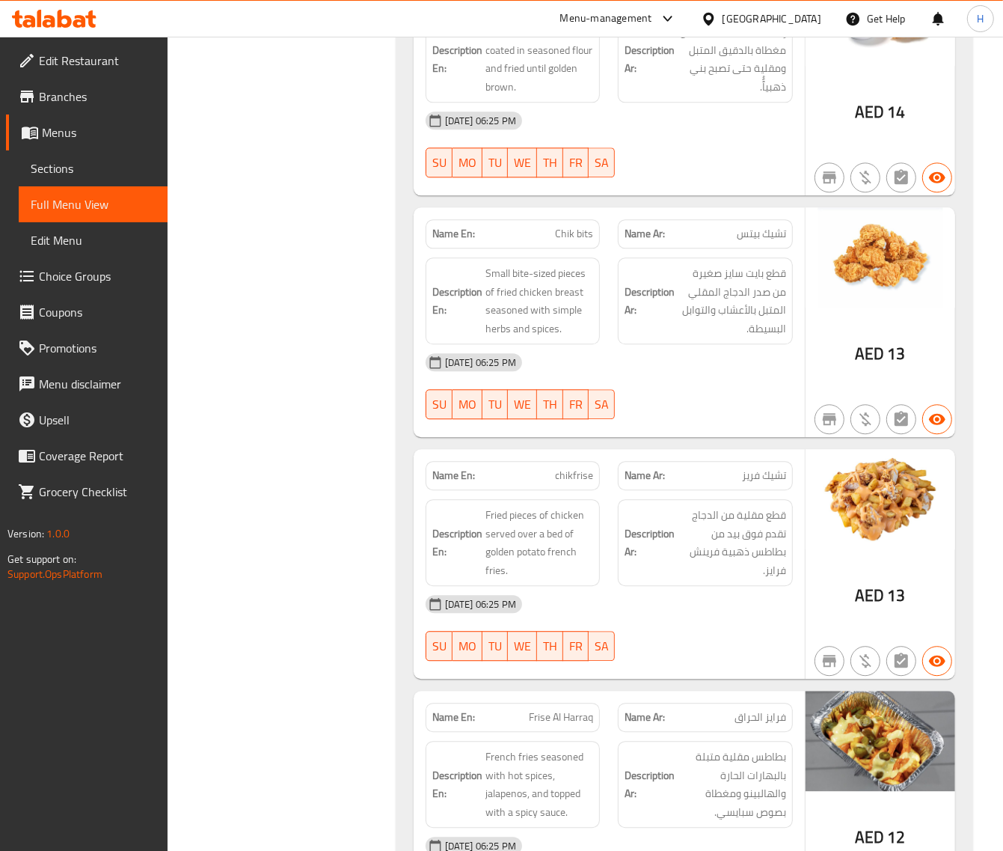
click at [566, 242] on span "Chik bits" at bounding box center [574, 234] width 38 height 16
copy span "Chik bits"
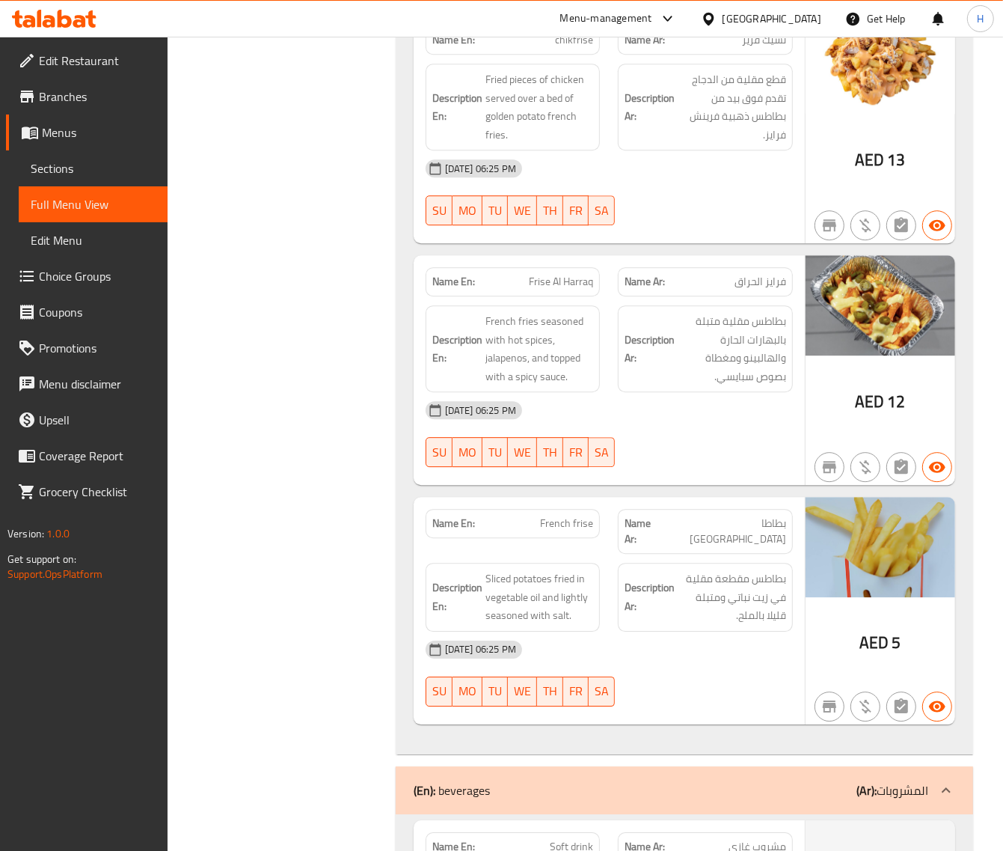
scroll to position [2930, 0]
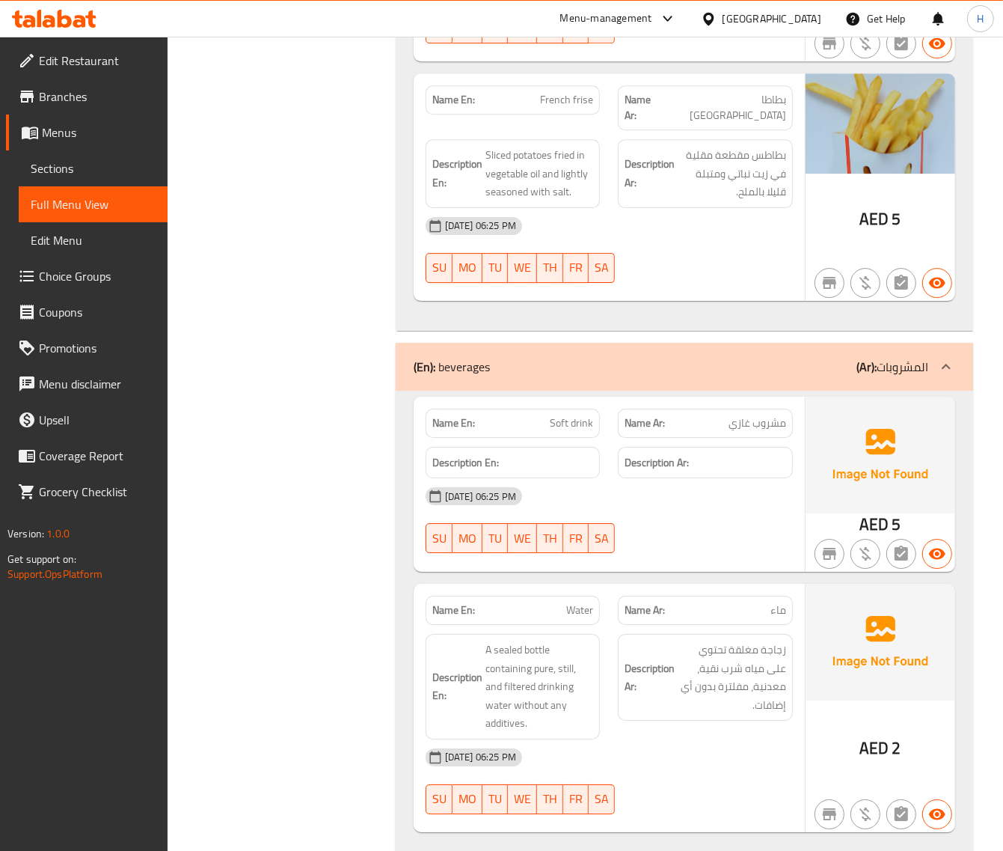
scroll to position [3387, 0]
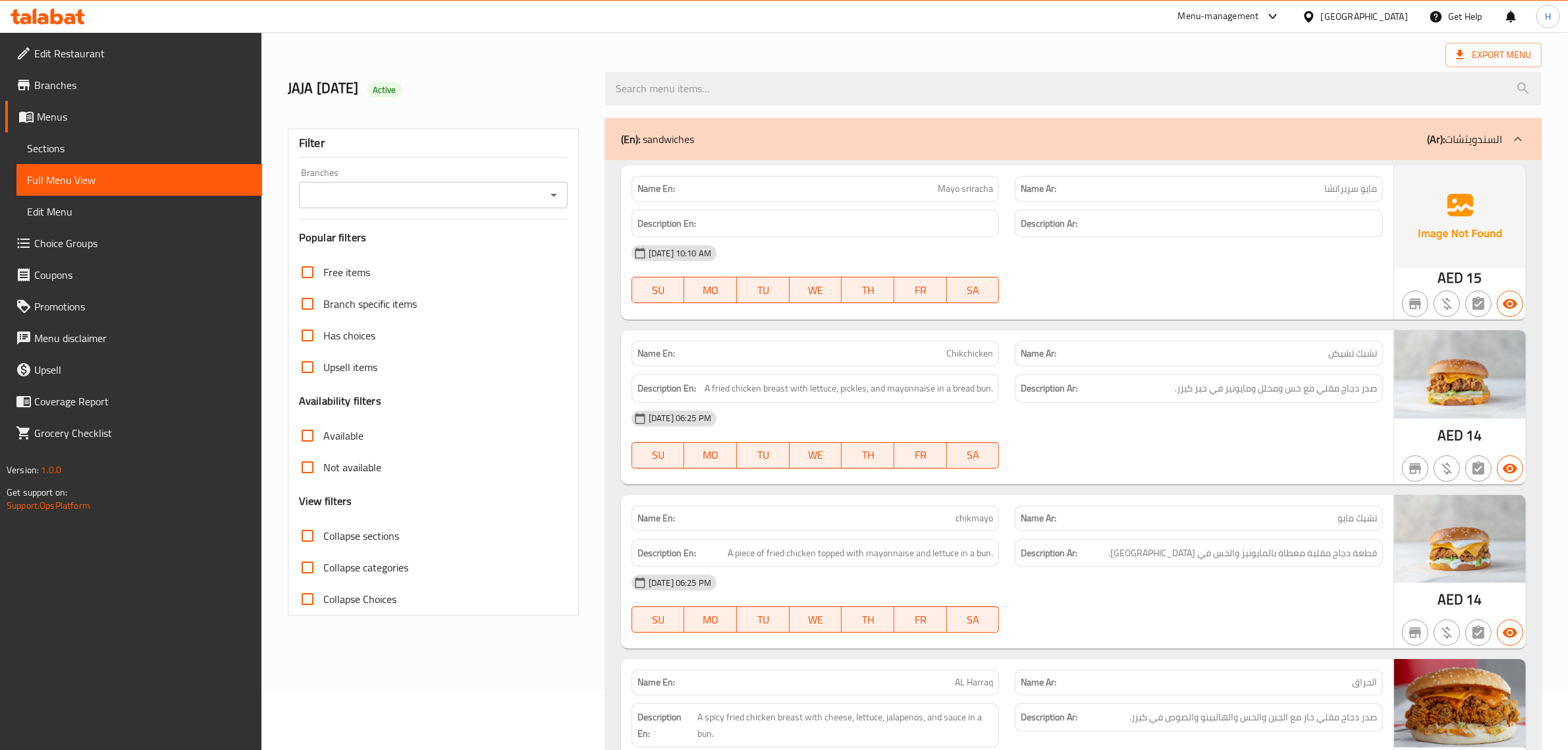
scroll to position [165, 0]
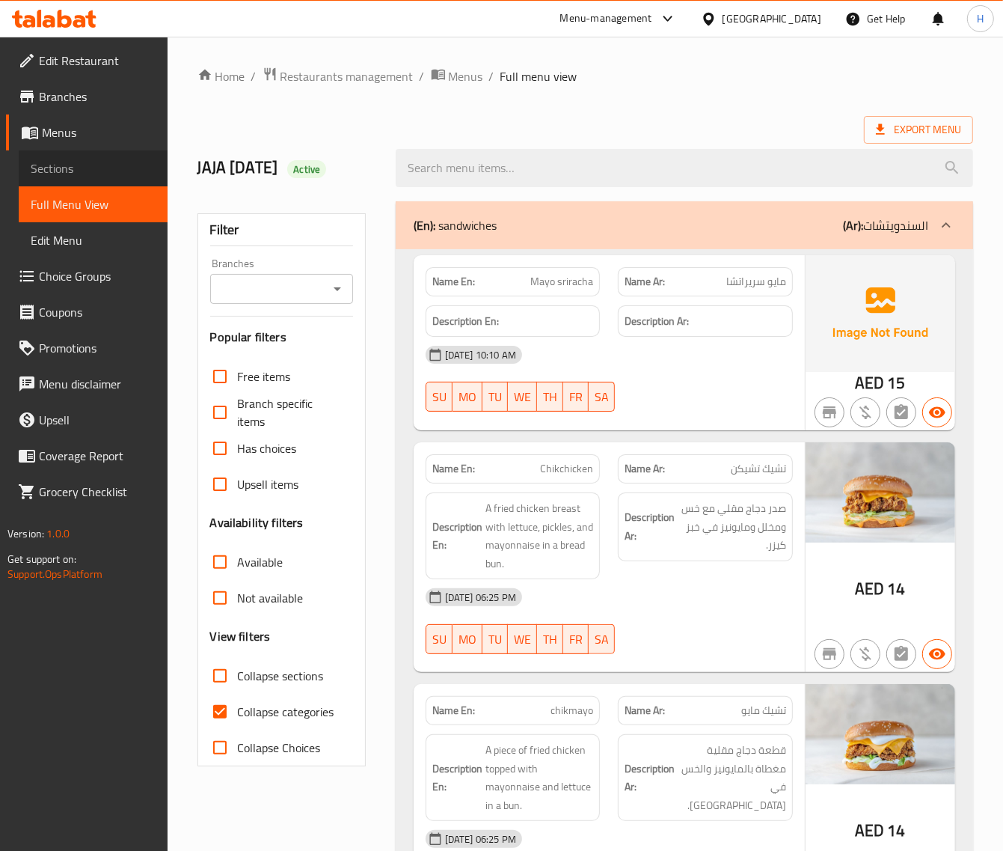
click at [95, 170] on span "Sections" at bounding box center [93, 168] width 125 height 18
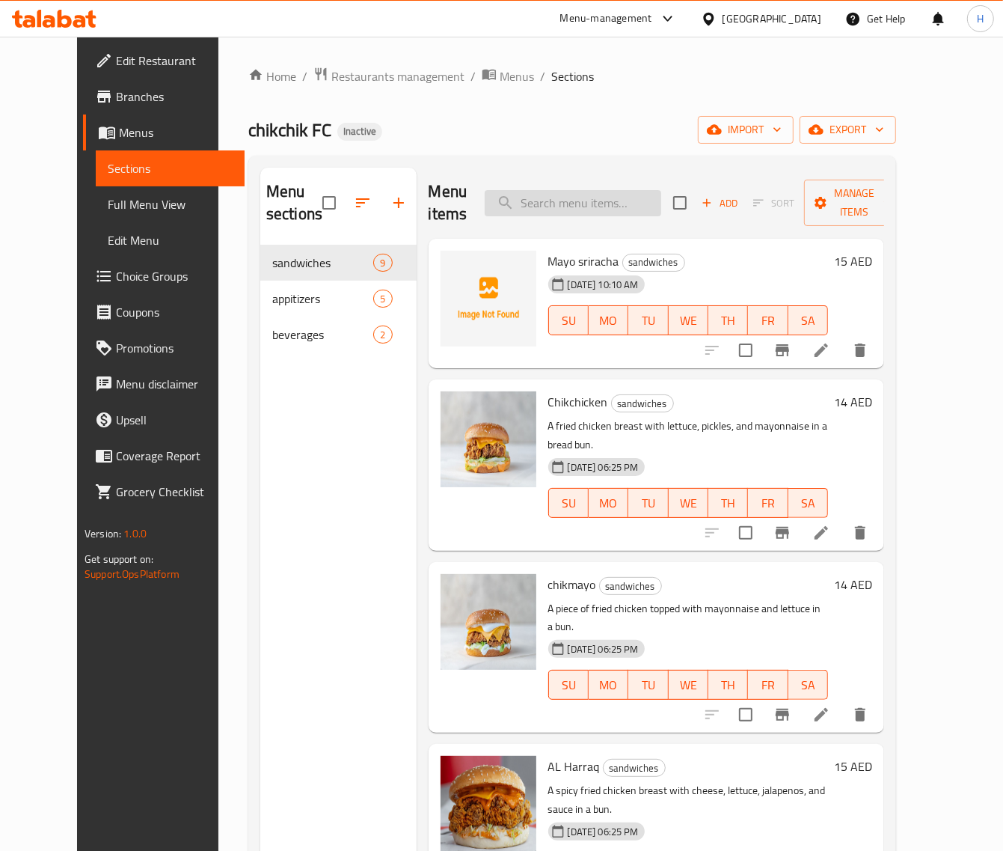
click at [612, 213] on input "search" at bounding box center [573, 203] width 177 height 26
paste input "Chik dynamite"
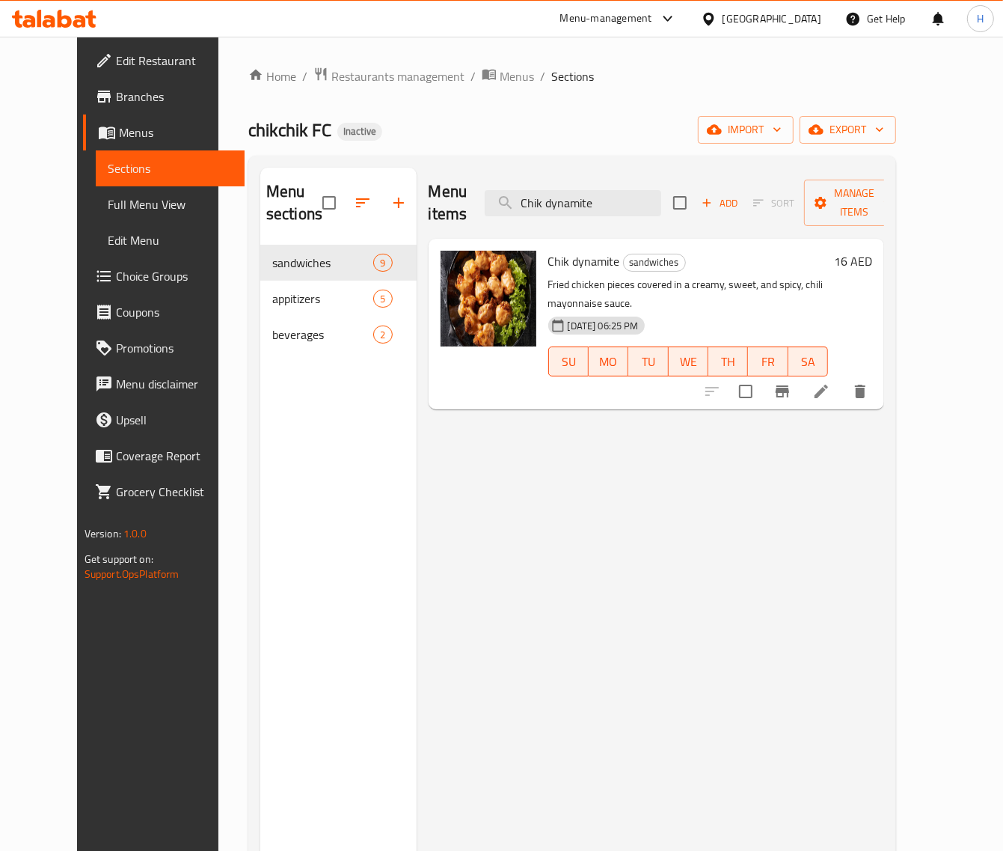
type input "Chik dynamite"
click at [831, 382] on icon at bounding box center [822, 391] width 18 height 18
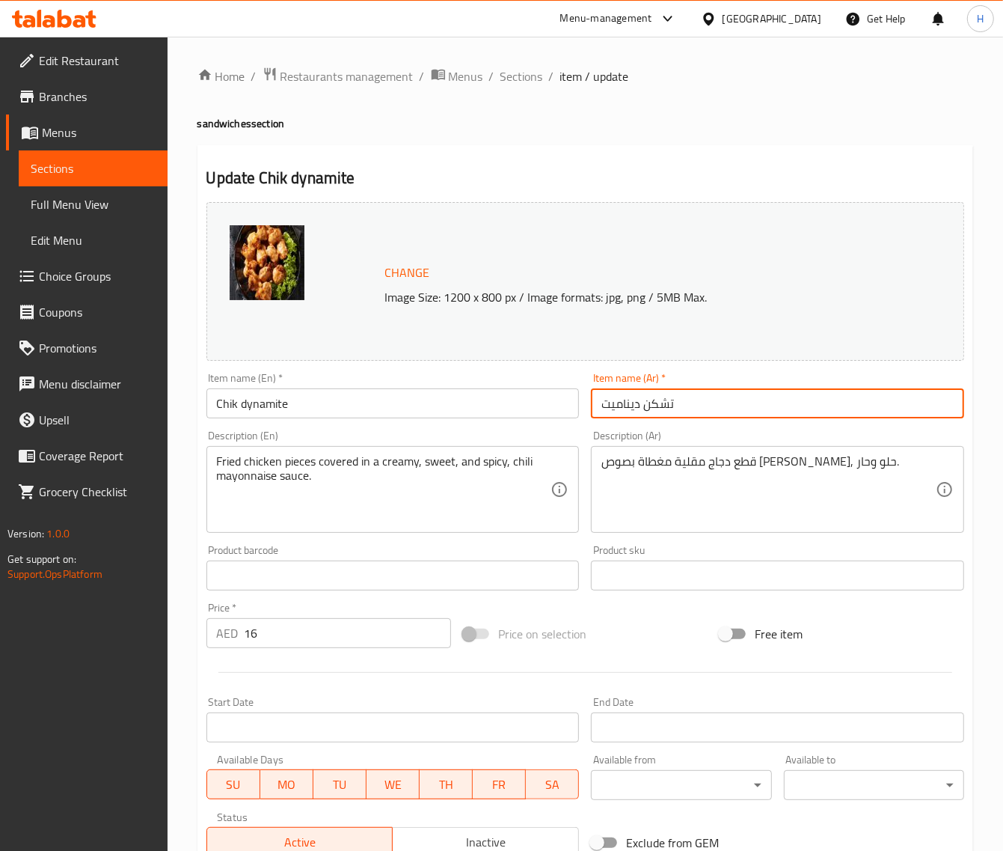
click at [795, 403] on input "تشكن ديناميت" at bounding box center [777, 403] width 373 height 30
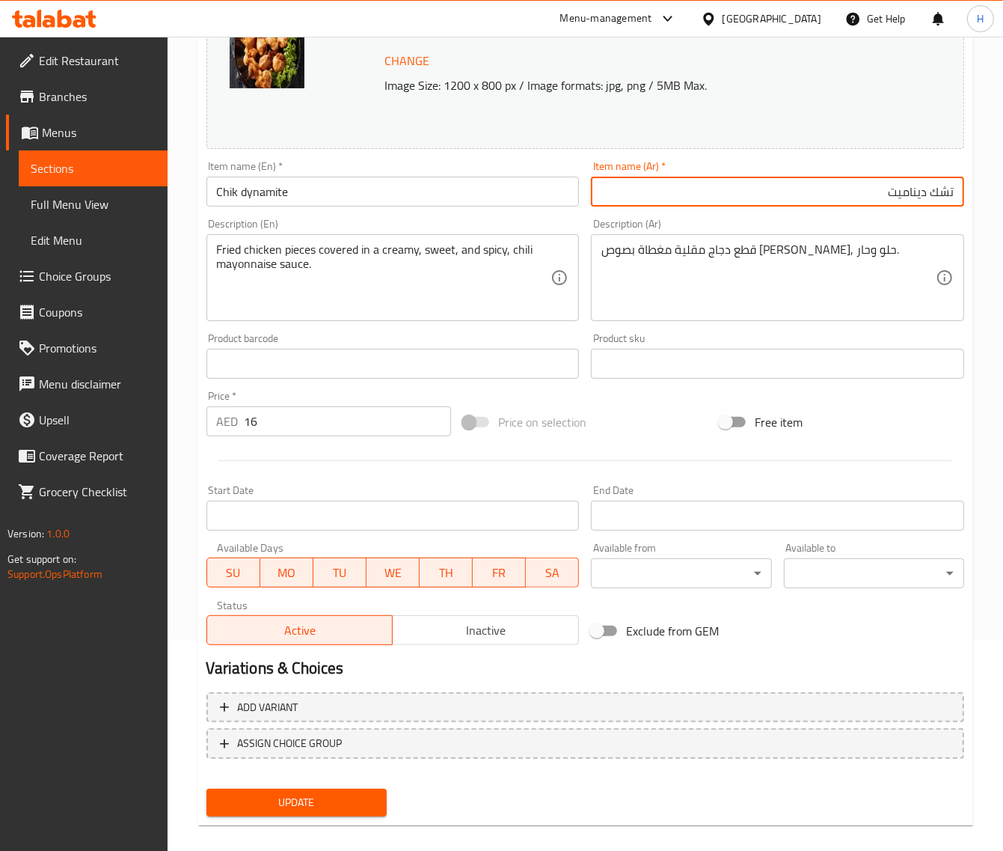
scroll to position [226, 0]
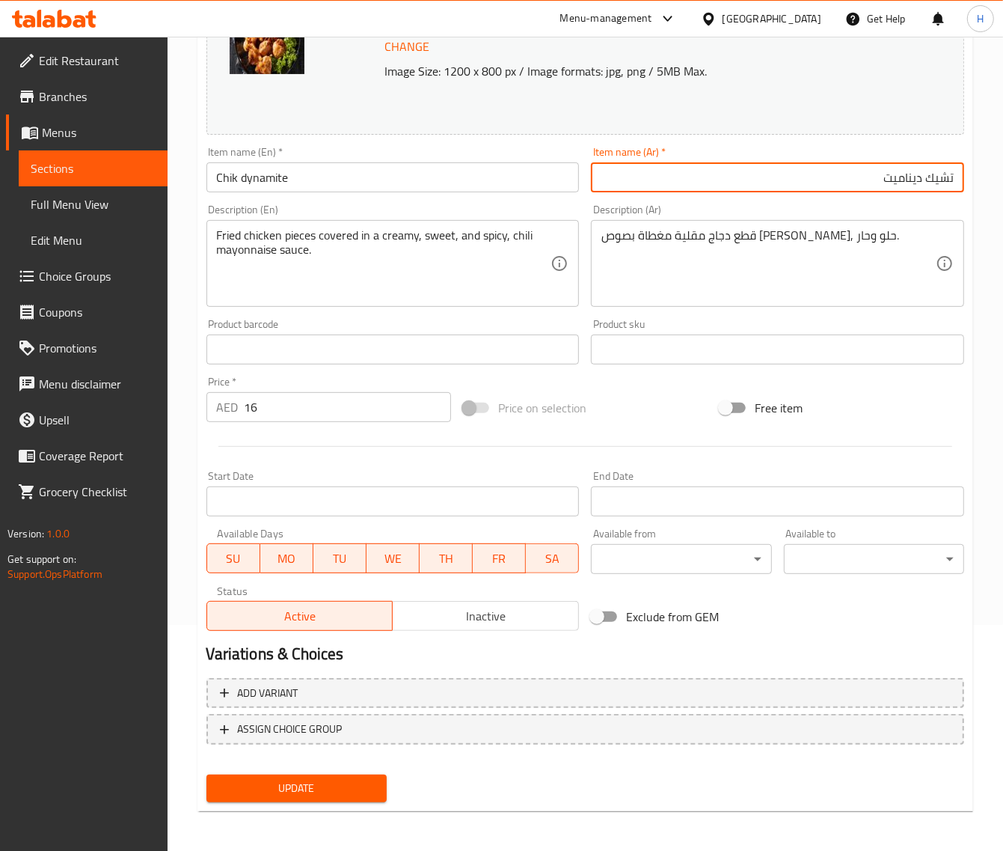
type input "تشيك ديناميت"
click at [364, 775] on button "Update" at bounding box center [297, 789] width 180 height 28
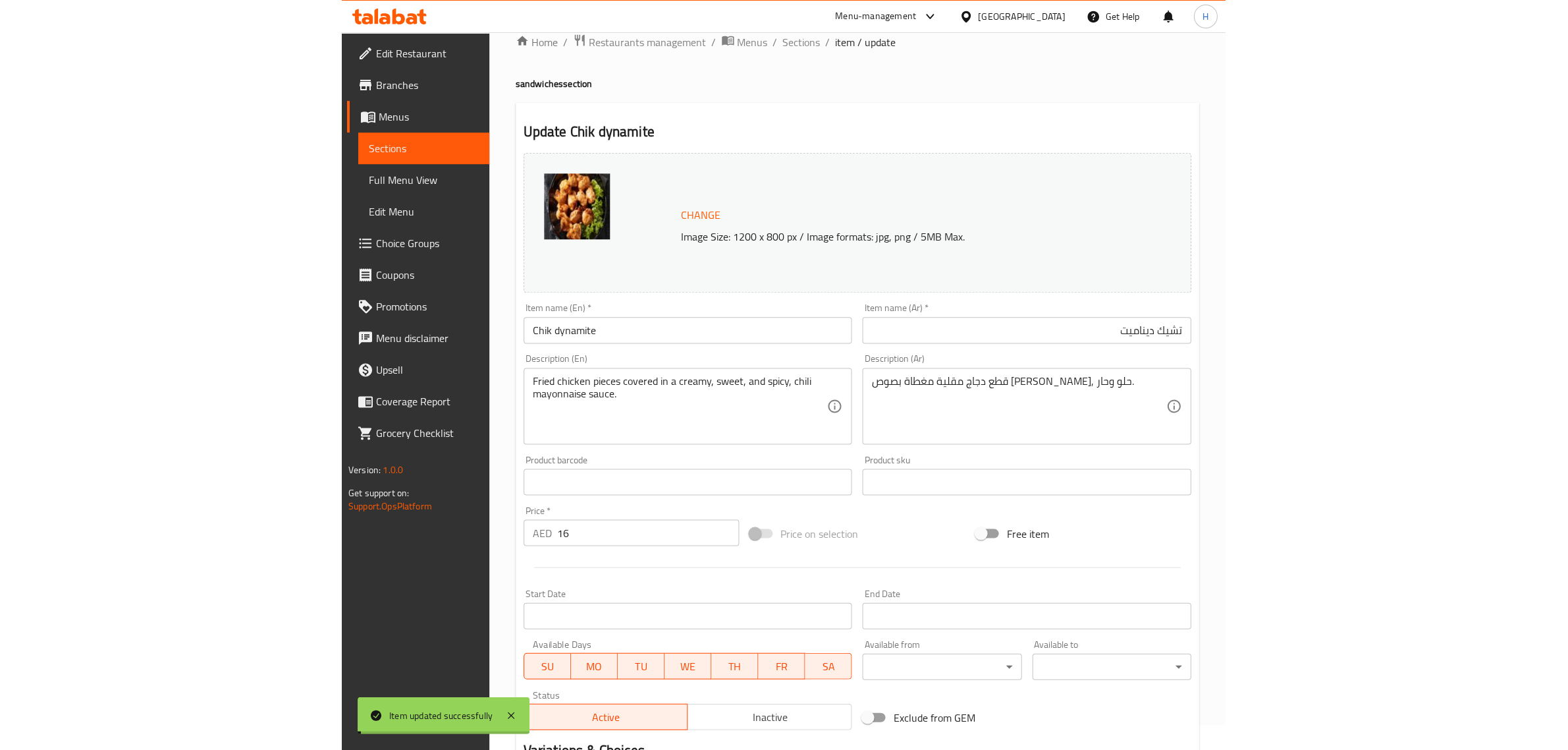
scroll to position [0, 0]
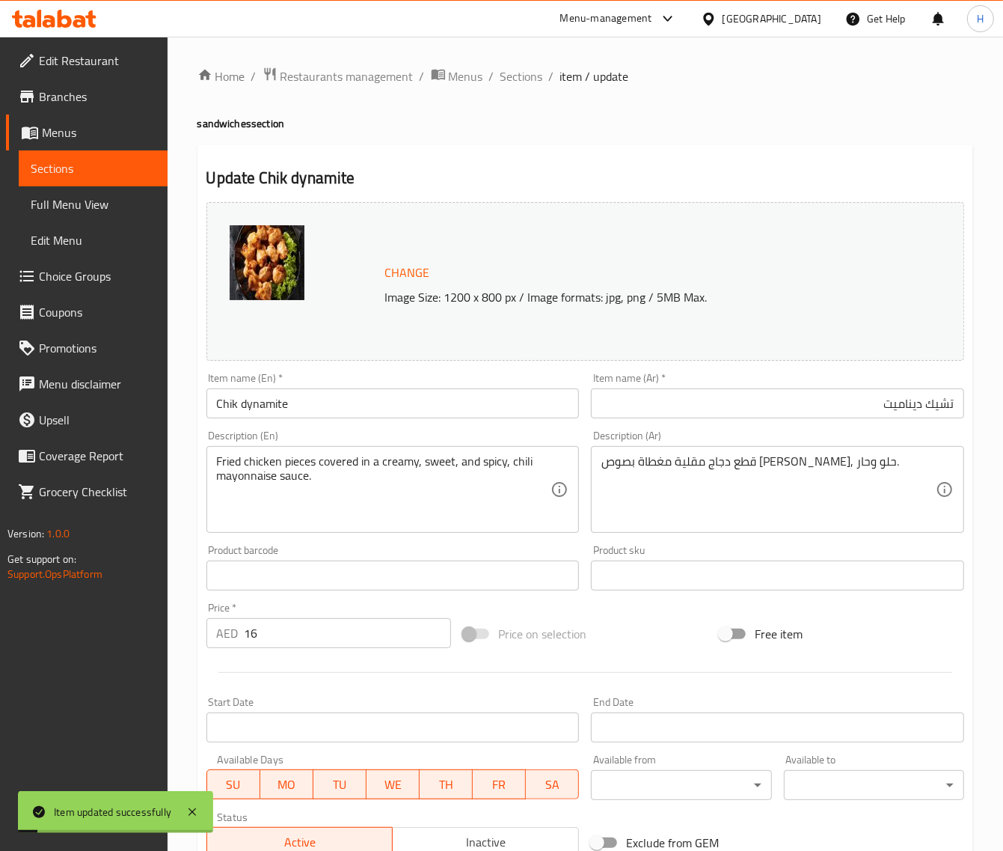
drag, startPoint x: 535, startPoint y: 72, endPoint x: 528, endPoint y: 4, distance: 68.5
click at [535, 72] on span "Sections" at bounding box center [522, 76] width 43 height 18
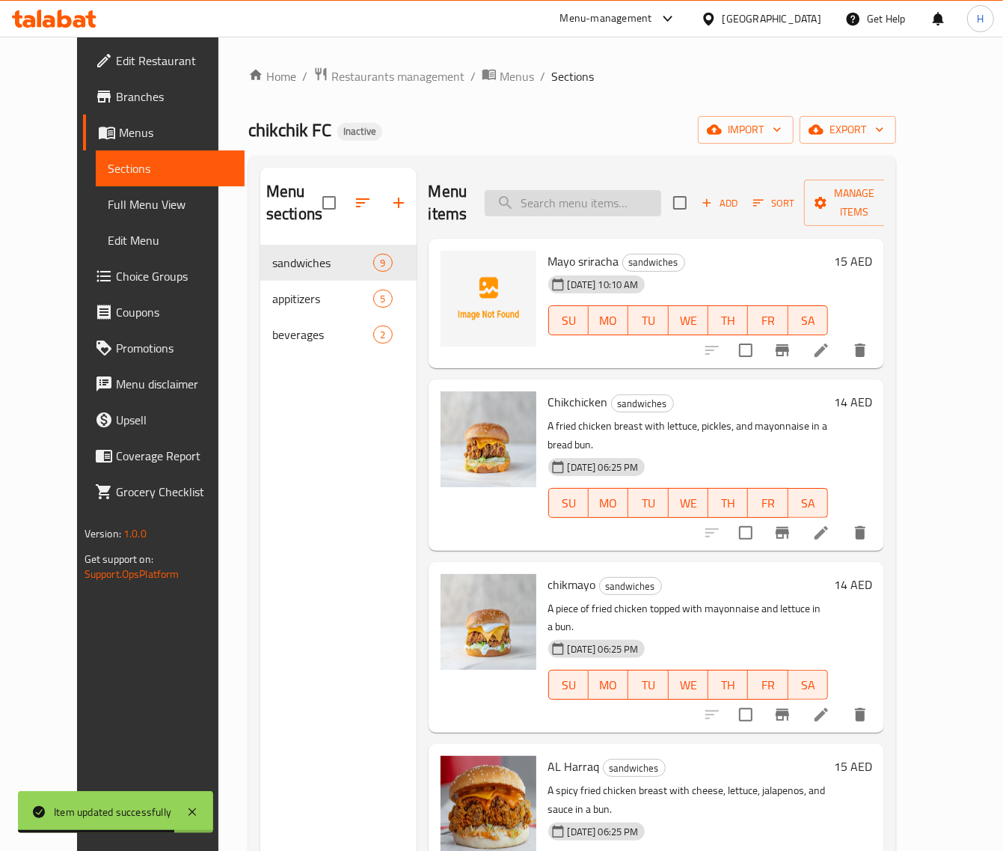
click at [589, 198] on input "search" at bounding box center [573, 203] width 177 height 26
paste input "Chik bits"
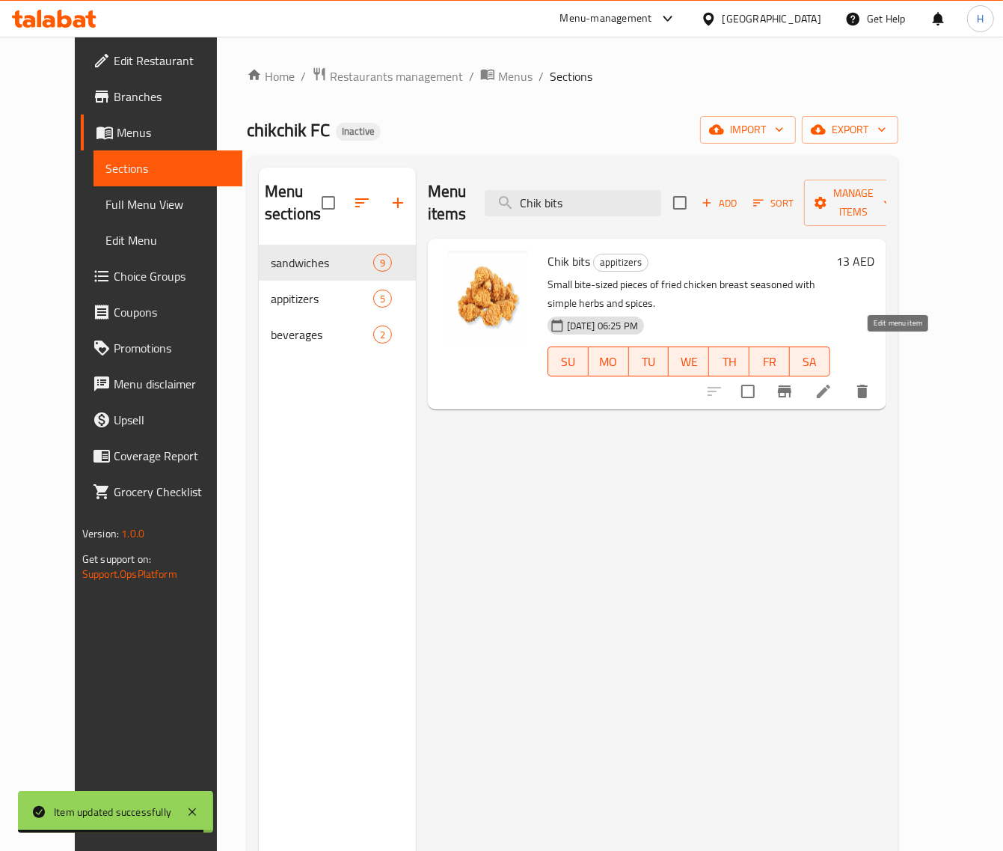
type input "Chik bits"
click at [845, 378] on li at bounding box center [824, 391] width 42 height 27
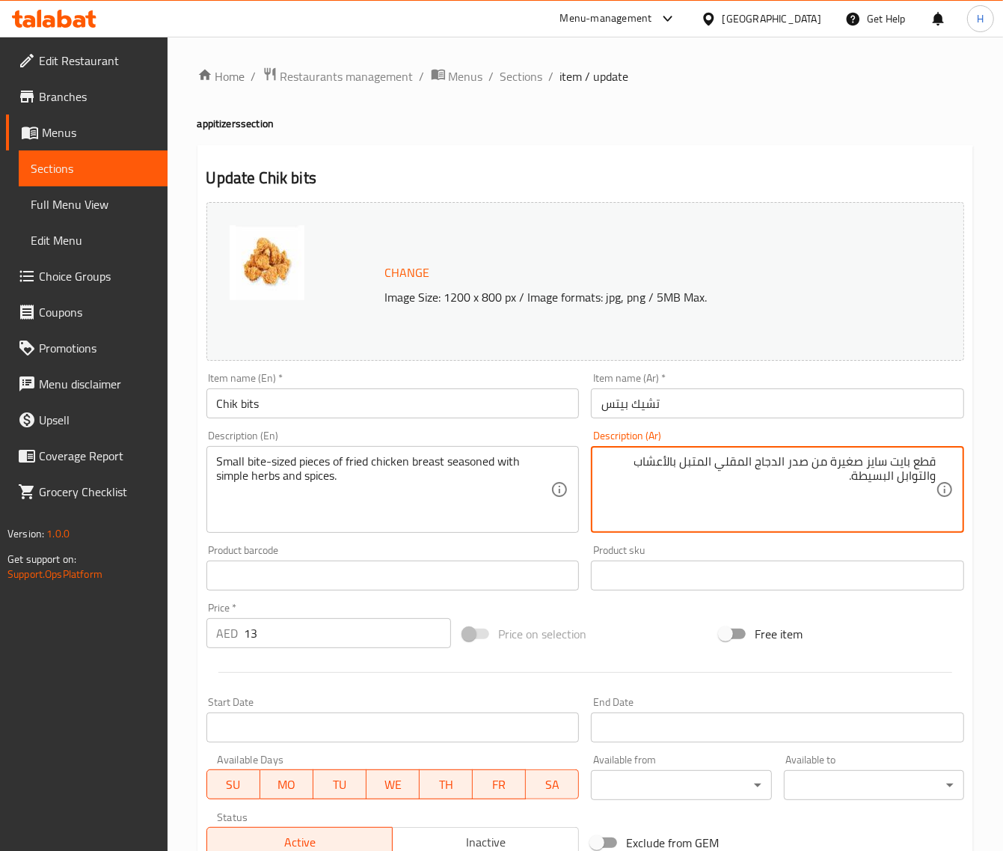
drag, startPoint x: 537, startPoint y: 84, endPoint x: 520, endPoint y: 6, distance: 79.7
click at [537, 84] on span "Sections" at bounding box center [522, 76] width 43 height 18
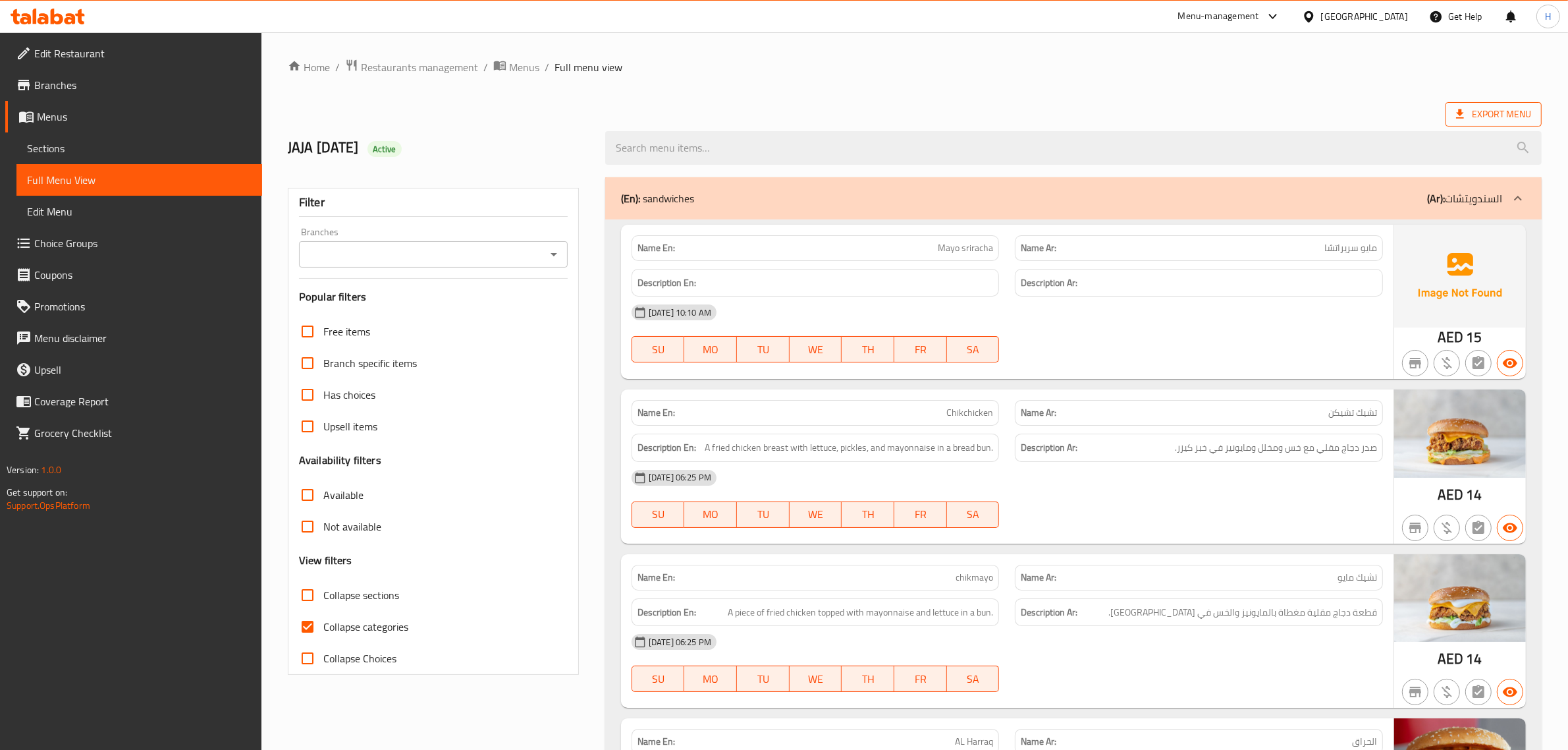
click at [1471, 107] on span "Export Menu" at bounding box center [1493, 114] width 75 height 17
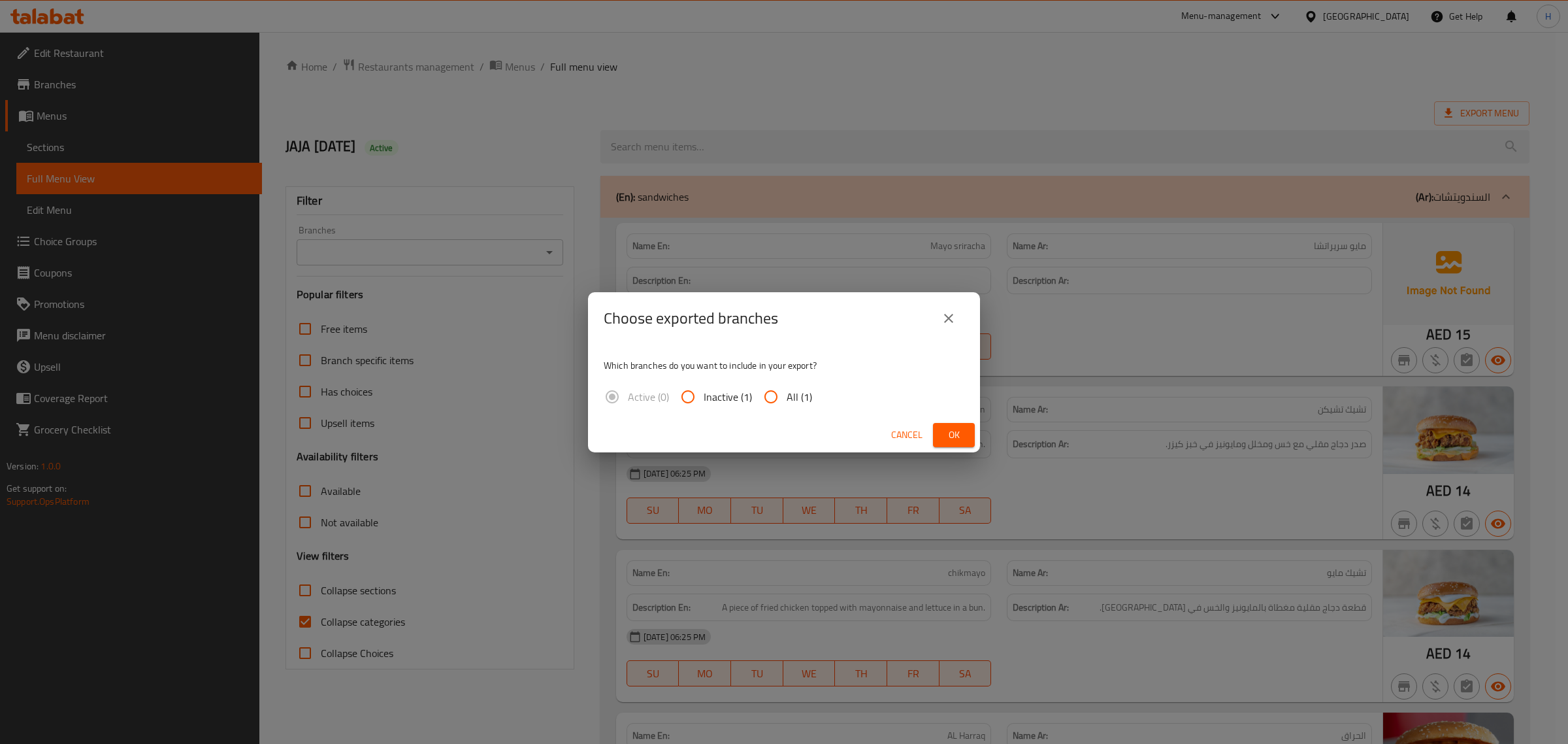
click at [756, 390] on input "All (1)" at bounding box center [771, 396] width 31 height 31
radio input "true"
click at [939, 425] on button "Ok" at bounding box center [954, 435] width 42 height 24
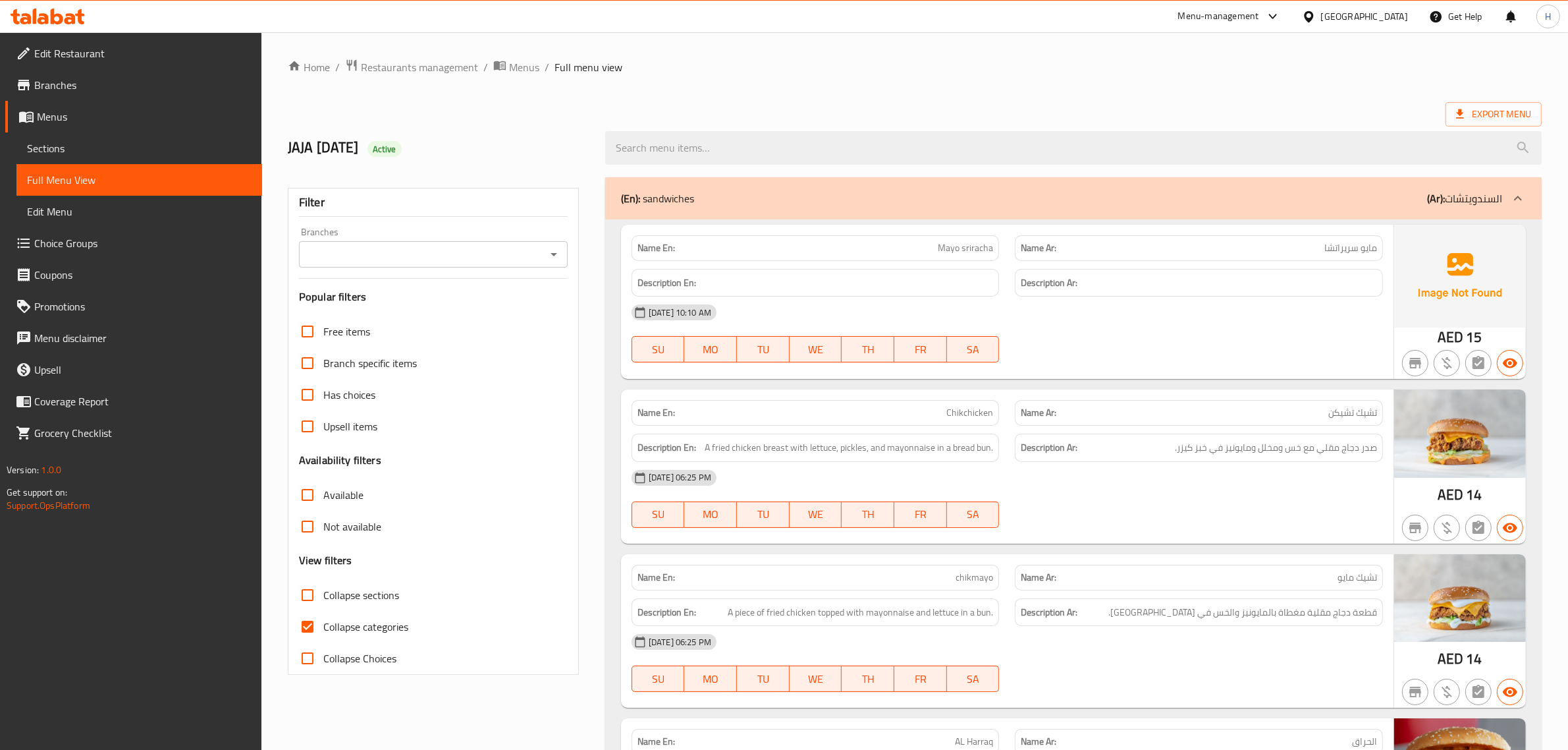
click at [875, 108] on div "Export Menu" at bounding box center [914, 114] width 1254 height 25
click at [50, 149] on span "Sections" at bounding box center [139, 148] width 224 height 16
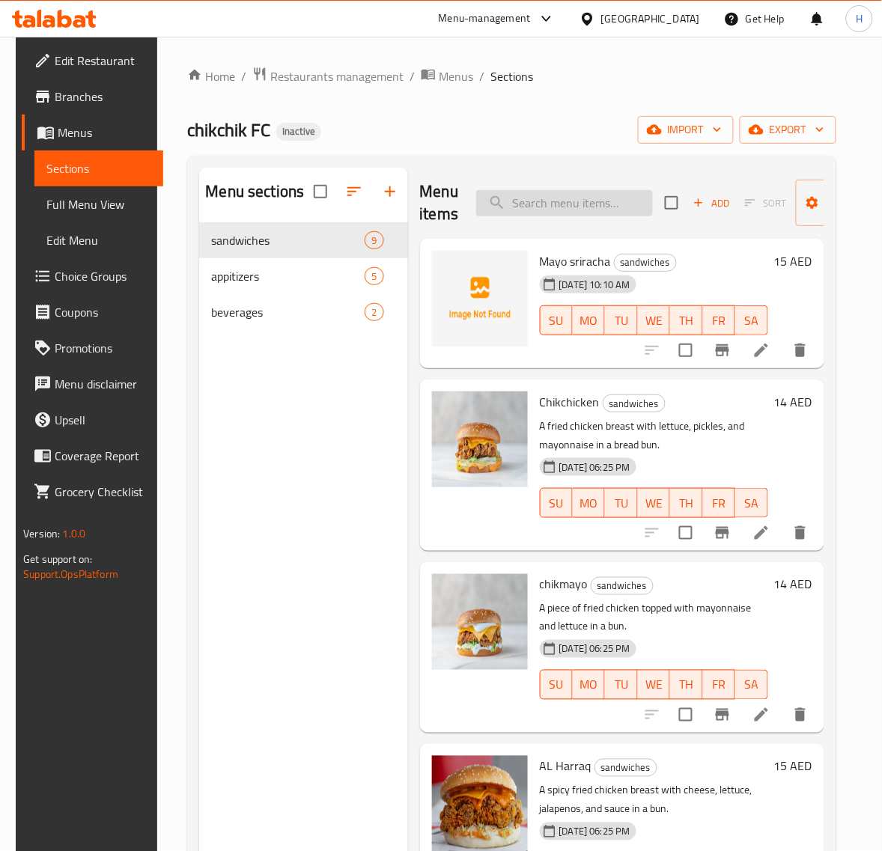
click at [524, 197] on input "search" at bounding box center [564, 203] width 177 height 26
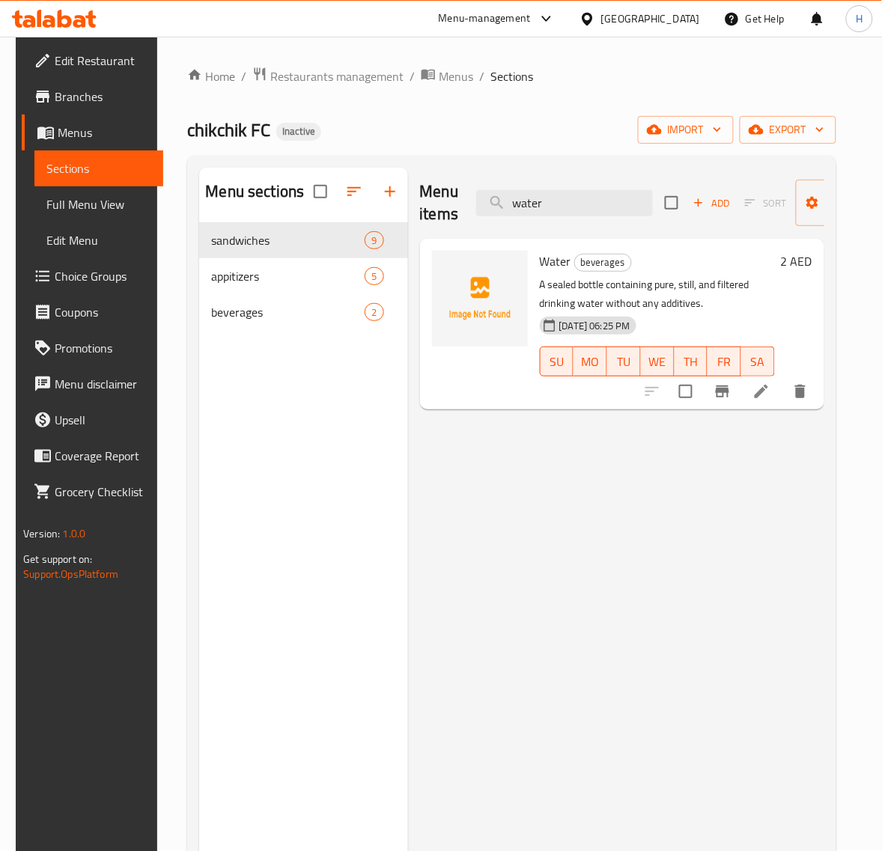
type input "water"
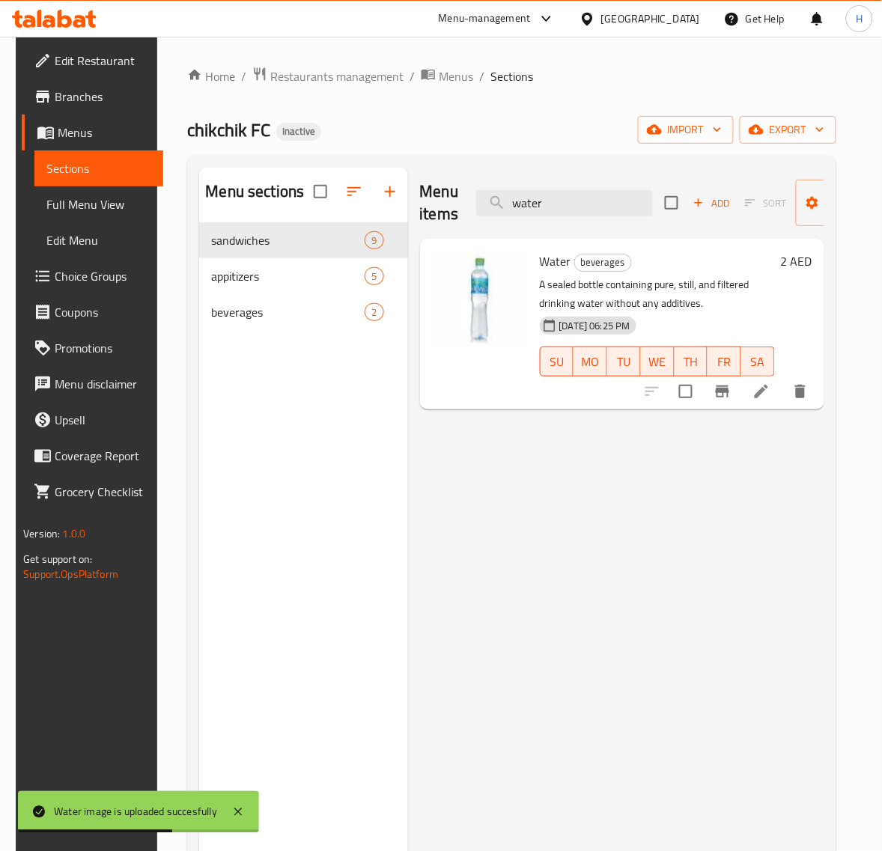
drag, startPoint x: 102, startPoint y: 202, endPoint x: 706, endPoint y: 51, distance: 622.5
click at [102, 200] on span "Full Menu View" at bounding box center [98, 204] width 105 height 18
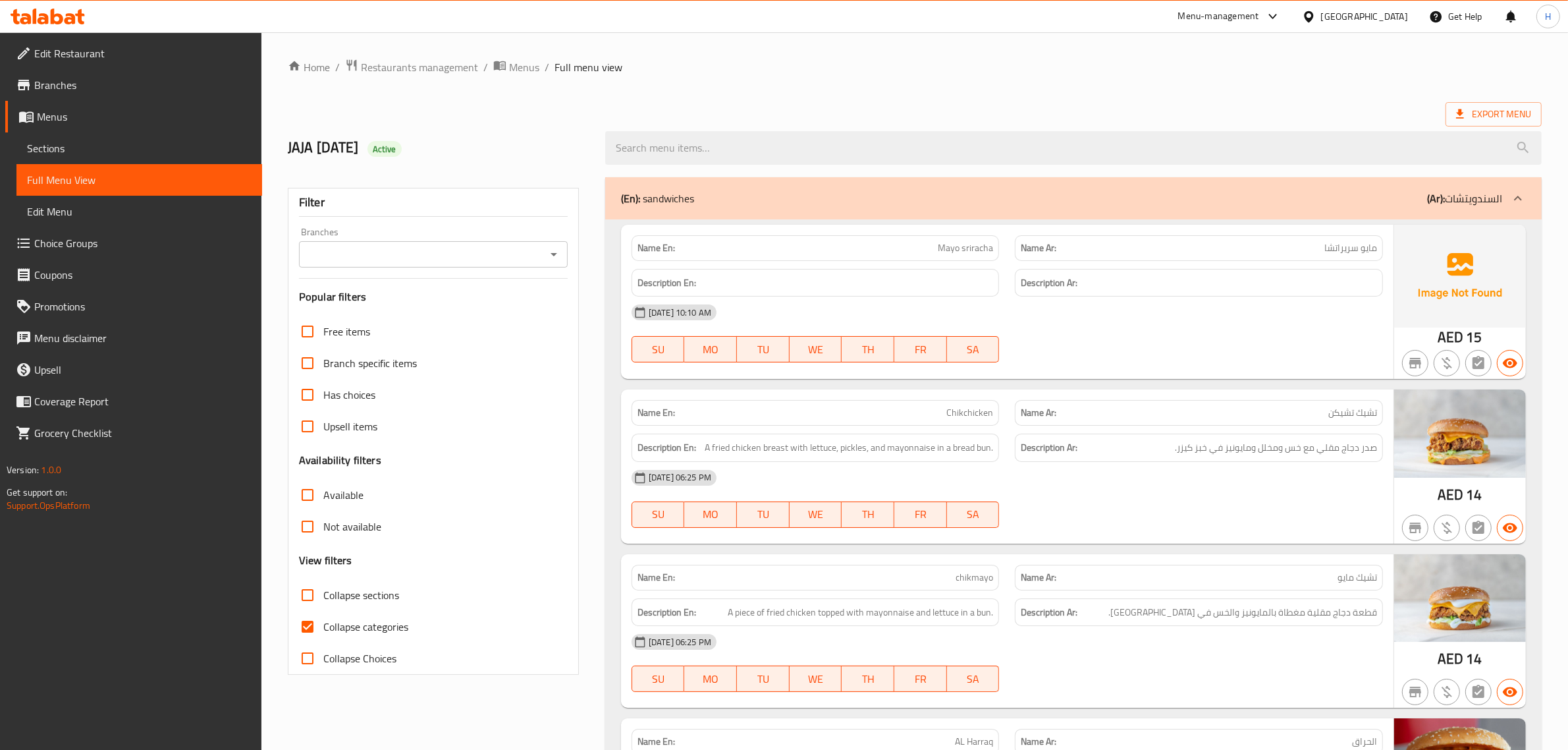
click at [349, 624] on span "Collapse categories" at bounding box center [365, 627] width 85 height 16
click at [323, 624] on input "Collapse categories" at bounding box center [308, 627] width 32 height 32
checkbox input "false"
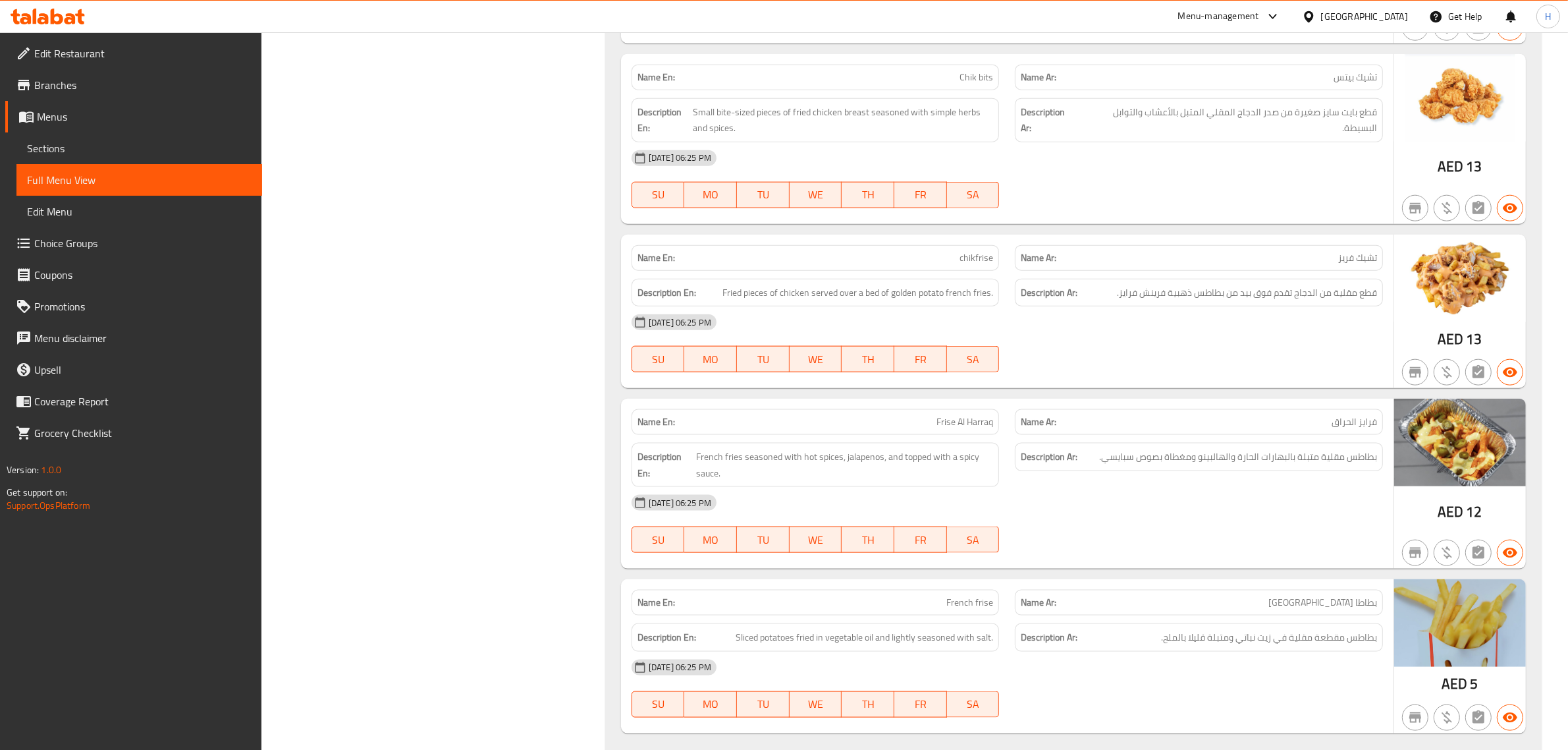
scroll to position [1867, 0]
